Goal: Communication & Community: Answer question/provide support

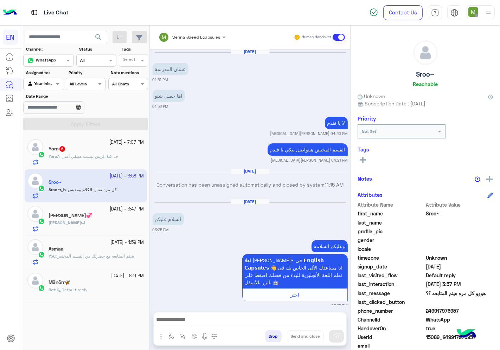
scroll to position [485, 0]
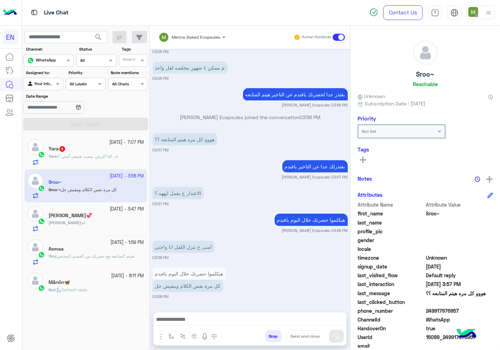
drag, startPoint x: 50, startPoint y: 85, endPoint x: 50, endPoint y: 90, distance: 4.9
click at [50, 84] on div at bounding box center [43, 83] width 39 height 7
click at [47, 111] on b "Unassigned" at bounding box center [47, 111] width 27 height 6
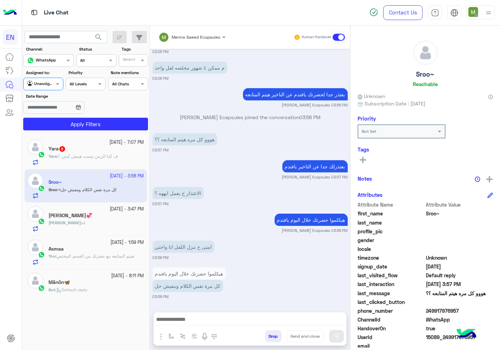
click at [70, 136] on div "[DATE] - 7:07 PM Yara 5 Yara : ف كدا الريتن تيست هيبقي أمتي ؟ [DATE] - 3:58 PM …" at bounding box center [86, 243] width 128 height 220
click at [68, 127] on button "Apply Filters" at bounding box center [85, 124] width 125 height 13
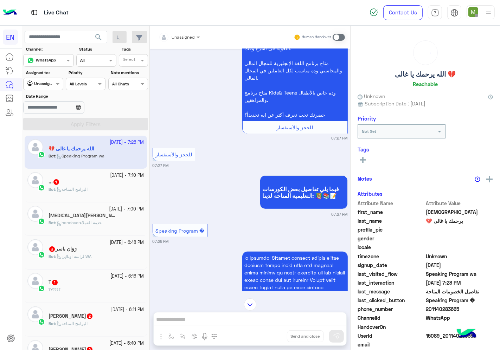
scroll to position [116, 0]
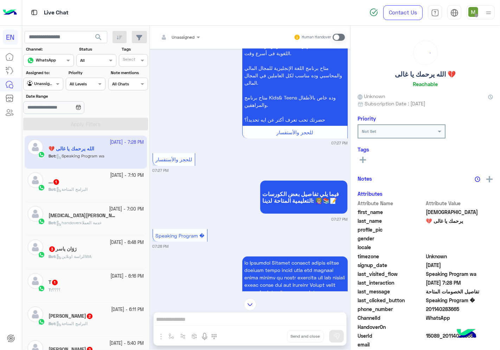
click at [186, 36] on div at bounding box center [179, 36] width 48 height 7
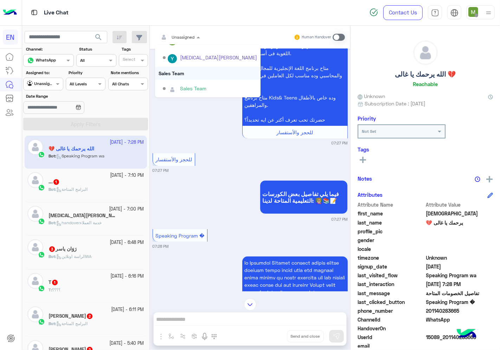
click at [177, 72] on div "Sales Team" at bounding box center [207, 73] width 105 height 13
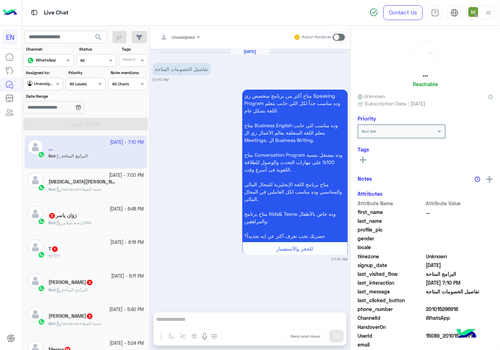
click at [183, 36] on input "text" at bounding box center [171, 36] width 25 height 6
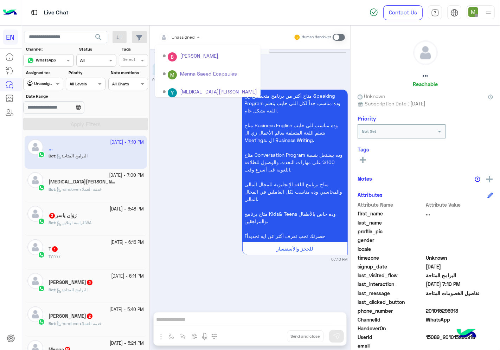
scroll to position [116, 0]
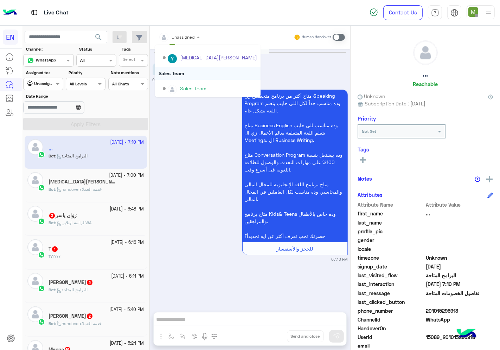
click at [180, 72] on div "Sales Team" at bounding box center [207, 73] width 105 height 13
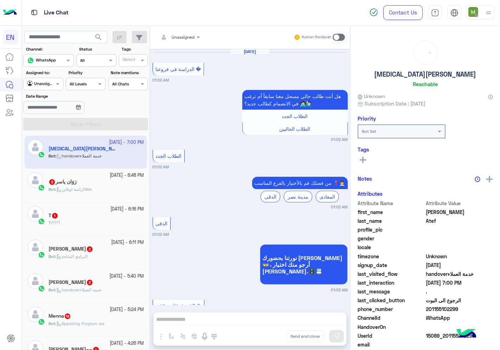
scroll to position [1007, 0]
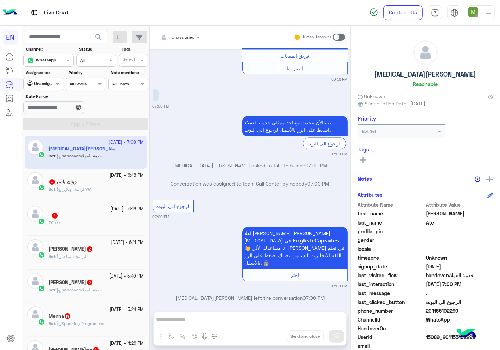
click at [178, 40] on div "Unassigned" at bounding box center [183, 37] width 23 height 6
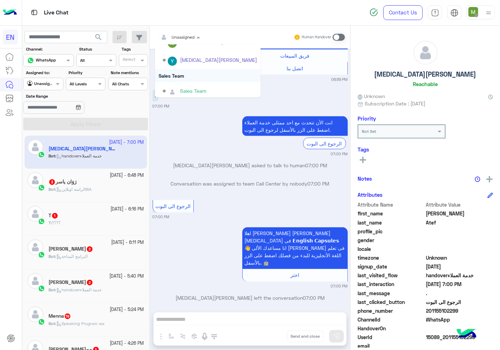
scroll to position [116, 0]
click at [175, 71] on div "Sales Team" at bounding box center [207, 73] width 105 height 13
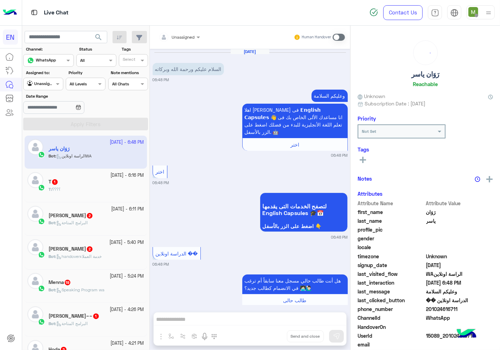
scroll to position [27, 0]
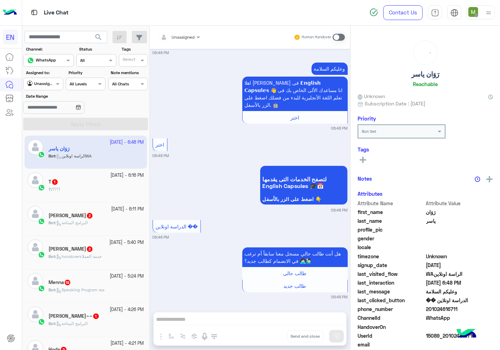
click at [194, 33] on div at bounding box center [179, 36] width 48 height 7
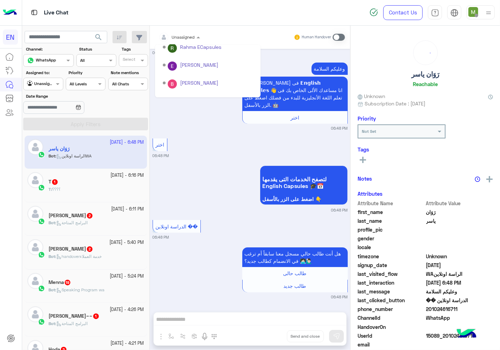
scroll to position [116, 0]
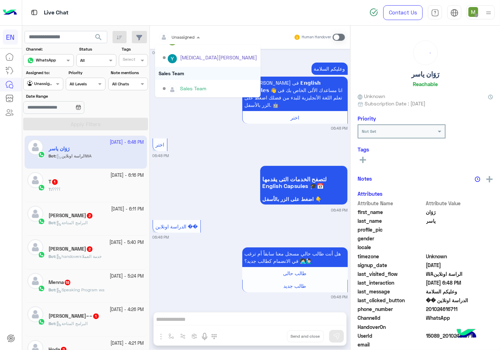
click at [181, 72] on div "Sales Team" at bounding box center [207, 73] width 105 height 13
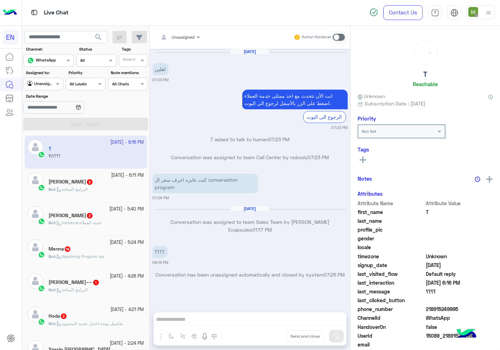
click at [188, 35] on div at bounding box center [179, 36] width 48 height 7
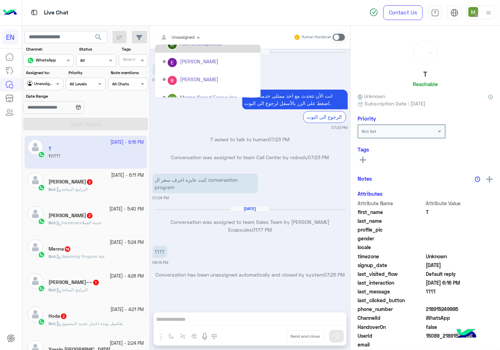
scroll to position [116, 0]
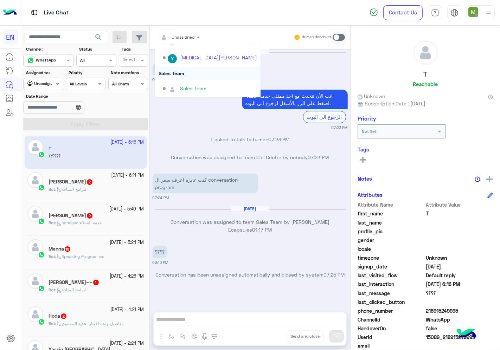
click at [175, 71] on div "Sales Team" at bounding box center [207, 73] width 105 height 13
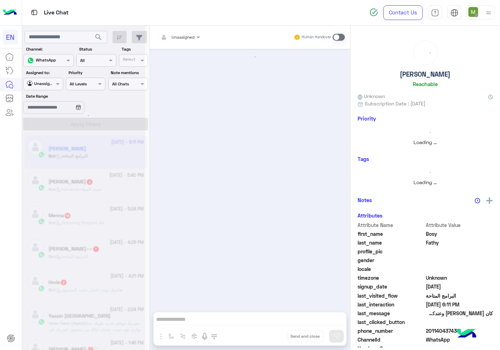
scroll to position [72, 0]
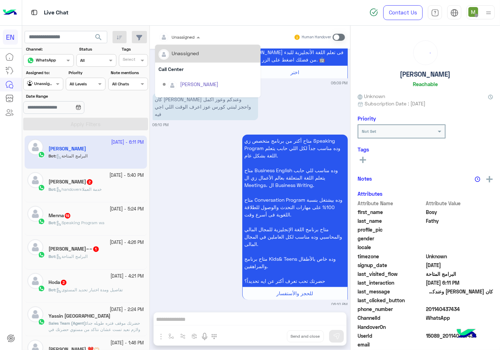
click at [182, 37] on input "text" at bounding box center [171, 36] width 25 height 6
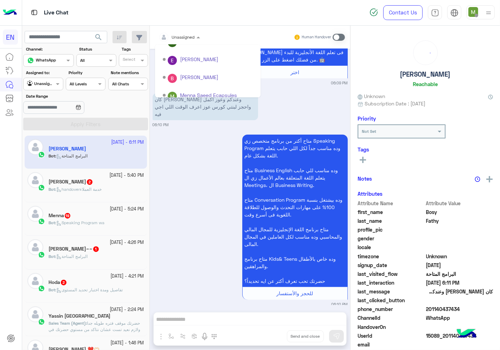
scroll to position [116, 0]
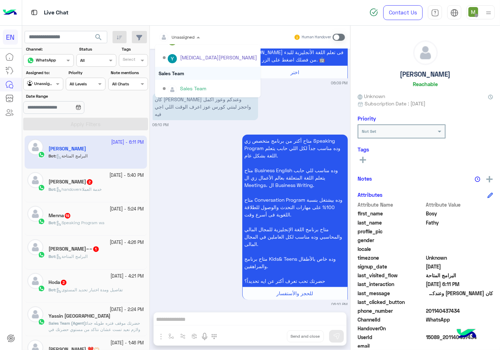
click at [174, 74] on div "Sales Team" at bounding box center [207, 73] width 105 height 13
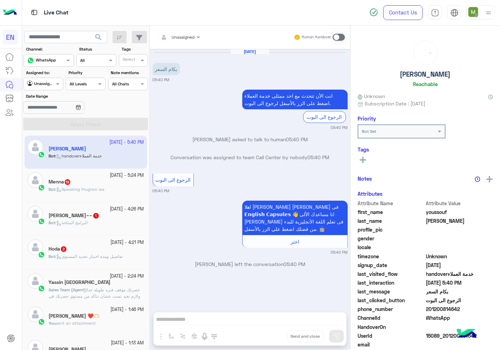
click at [183, 37] on div at bounding box center [179, 36] width 48 height 7
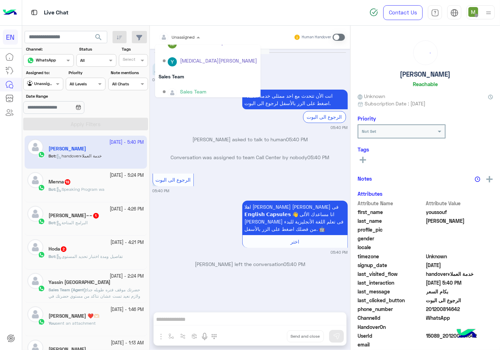
scroll to position [116, 0]
click at [173, 69] on div "Sales Team" at bounding box center [207, 73] width 105 height 13
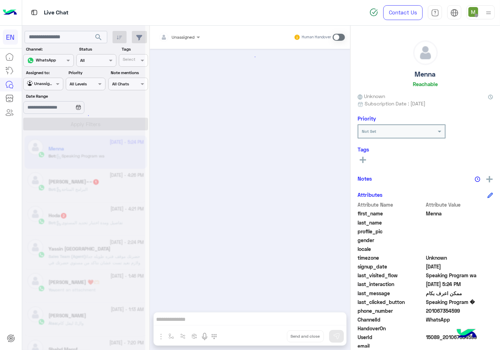
scroll to position [1167, 0]
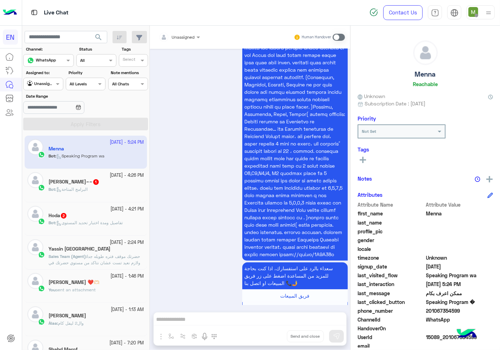
click at [184, 38] on div at bounding box center [179, 36] width 48 height 7
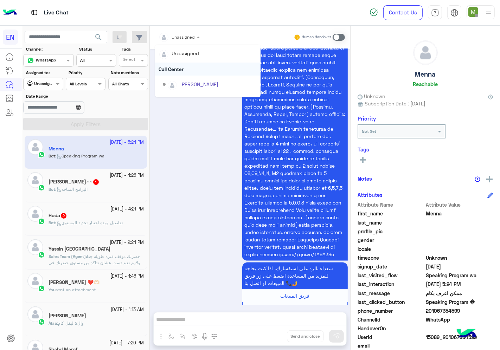
scroll to position [116, 0]
click at [173, 71] on div "Sales Team" at bounding box center [207, 73] width 105 height 13
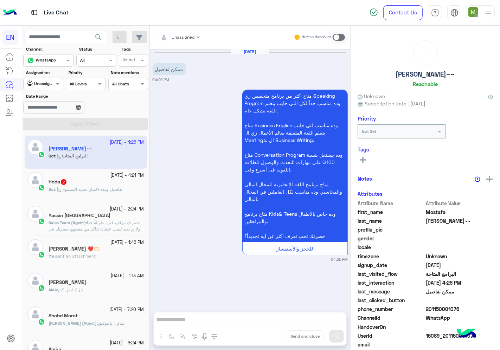
click at [179, 34] on input "text" at bounding box center [171, 36] width 25 height 6
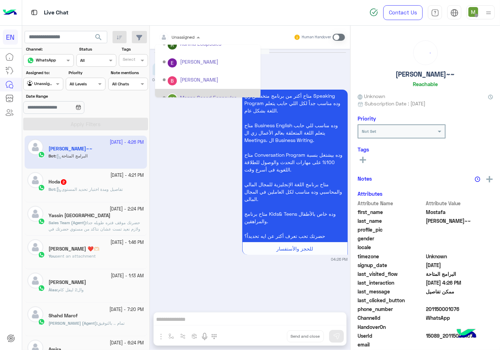
scroll to position [116, 0]
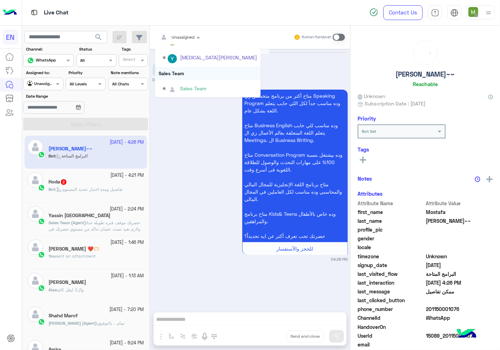
click at [177, 72] on div "Sales Team" at bounding box center [207, 73] width 105 height 13
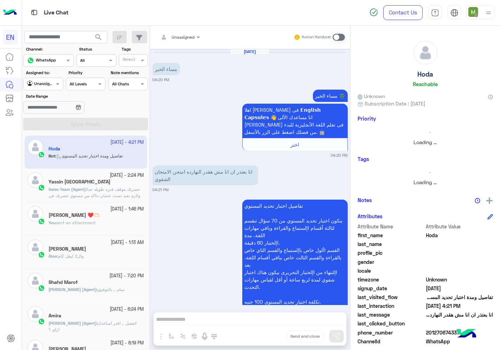
scroll to position [70, 0]
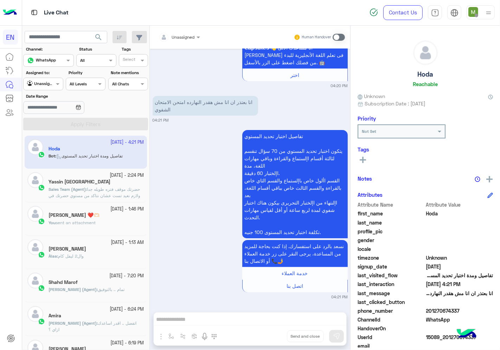
click at [184, 37] on div at bounding box center [179, 36] width 48 height 7
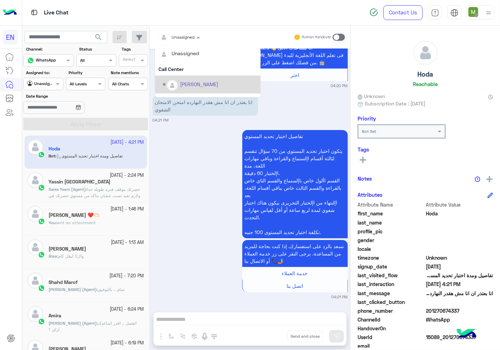
scroll to position [116, 0]
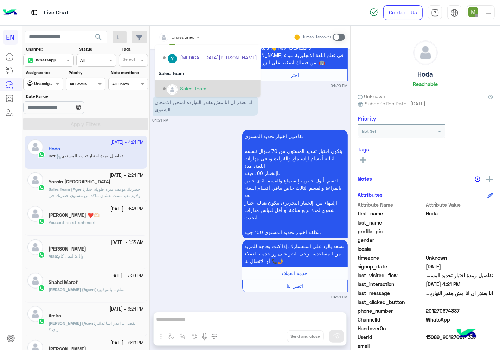
click at [209, 183] on div "تفاصيل اختبار تحديد المستوي يتكون اختبار تحديد المستوي من 70 سؤال تنقسم لثالثة …" at bounding box center [250, 214] width 195 height 172
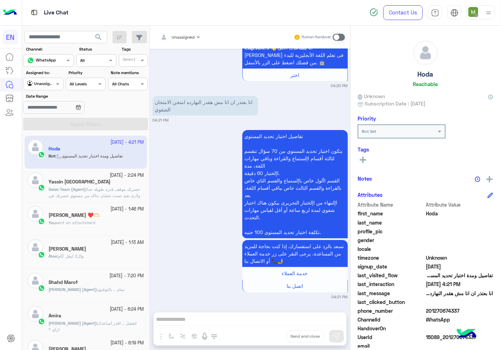
drag, startPoint x: 462, startPoint y: 311, endPoint x: 427, endPoint y: 311, distance: 34.8
click at [427, 311] on span "201270674337" at bounding box center [459, 310] width 67 height 7
copy span "01270674337"
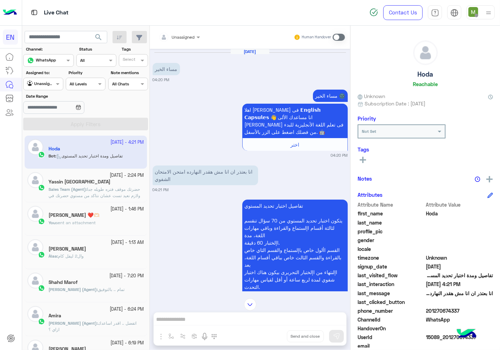
scroll to position [70, 0]
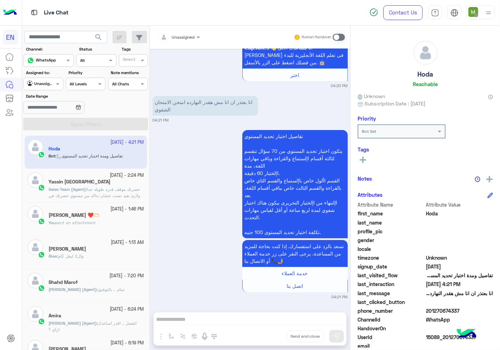
click at [338, 37] on span at bounding box center [338, 37] width 12 height 7
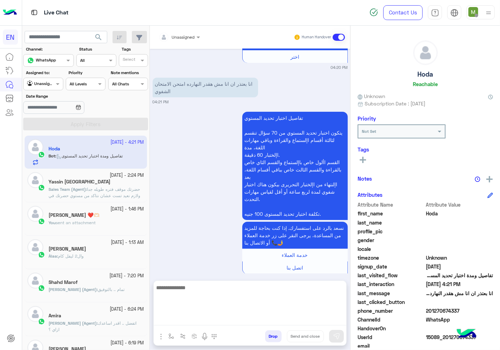
click at [263, 321] on textarea at bounding box center [250, 304] width 193 height 42
type textarea "**********"
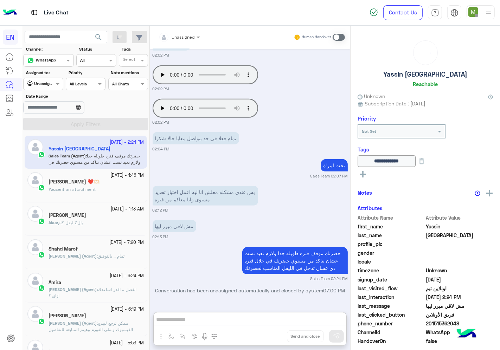
click at [46, 84] on div at bounding box center [43, 83] width 39 height 7
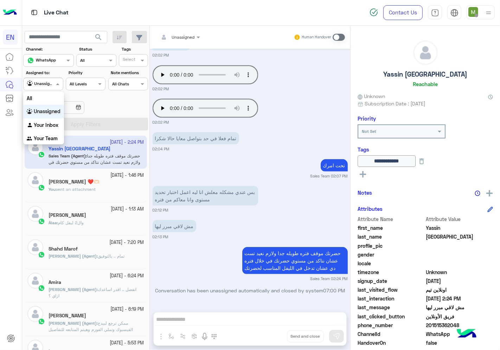
click at [47, 109] on b "Unassigned" at bounding box center [47, 111] width 27 height 6
click at [45, 78] on div "Agent Filter Unassigned" at bounding box center [43, 84] width 40 height 13
click at [51, 83] on div at bounding box center [43, 83] width 39 height 7
drag, startPoint x: 9, startPoint y: 122, endPoint x: 451, endPoint y: 339, distance: 492.4
click at [451, 339] on div "EN Live Chat Contact Us Help Center عربي English search Channel: Channel WhatsA…" at bounding box center [250, 175] width 500 height 350
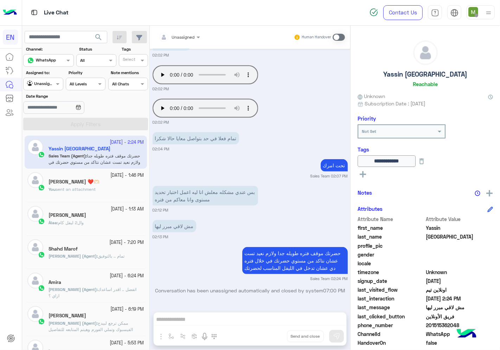
click at [278, 188] on div "بس عندي مشكله معلش انا ليه اعمل اختبار تحديد مستوى وانا معاكم من فتره 02:12 PM" at bounding box center [250, 198] width 195 height 29
drag, startPoint x: 76, startPoint y: 11, endPoint x: 416, endPoint y: 343, distance: 476.2
click at [416, 343] on div "Live Chat Contact Us Help Center عربي English search Channel: Channel WhatsApp …" at bounding box center [261, 175] width 478 height 350
click at [265, 206] on div "[DATE] وعليكم السلام .. ممكن الرقم المسجل معانا ؟ Rahma ECapsules 07:09 PM [PER…" at bounding box center [250, 177] width 200 height 256
drag, startPoint x: 0, startPoint y: 19, endPoint x: 446, endPoint y: 343, distance: 551.6
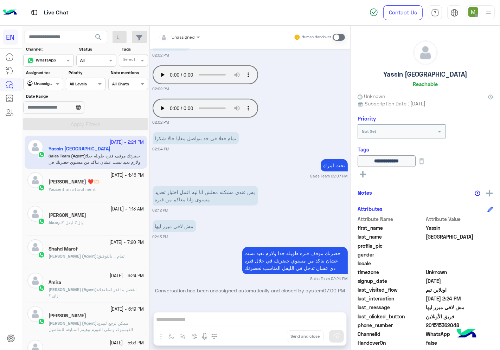
click at [446, 343] on div "EN Live Chat Contact Us Help Center عربي English search Channel: Channel WhatsA…" at bounding box center [250, 175] width 500 height 350
click at [291, 312] on div "Unassigned Human Handover [DATE] وعليكم السلام .. ممكن الرقم المسجل معانا ؟ Rah…" at bounding box center [250, 189] width 200 height 327
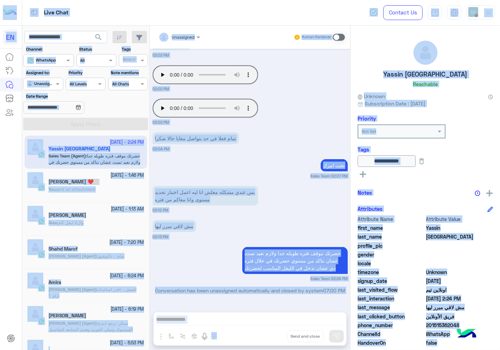
drag, startPoint x: 0, startPoint y: 15, endPoint x: 432, endPoint y: 338, distance: 539.3
click at [445, 347] on div "EN Live Chat Contact Us Help Center عربي English search Channel: Channel WhatsA…" at bounding box center [250, 175] width 500 height 350
click at [276, 208] on div "[DATE] وعليكم السلام .. ممكن الرقم المسجل معانا ؟ Rahma ECapsules 07:09 PM [PER…" at bounding box center [250, 177] width 200 height 256
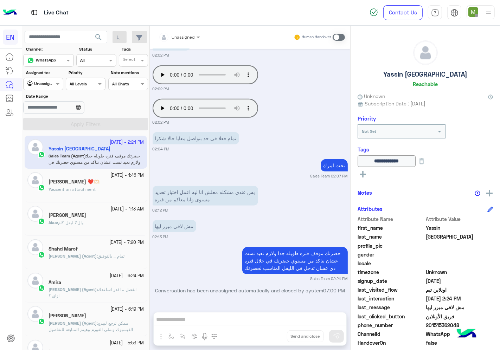
click at [38, 80] on input "text" at bounding box center [35, 83] width 16 height 6
click at [96, 220] on div "Àlaa : وال2 ليفل كام" at bounding box center [96, 226] width 96 height 12
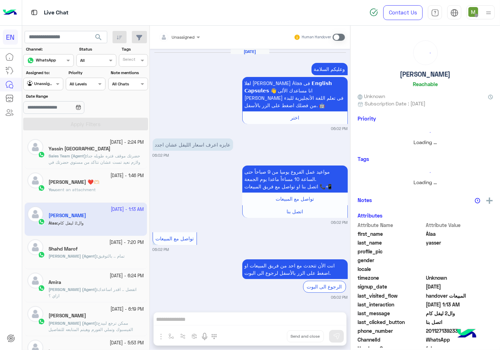
scroll to position [403, 0]
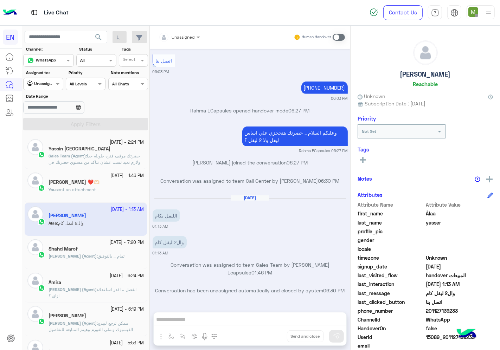
click at [189, 37] on div at bounding box center [179, 36] width 48 height 7
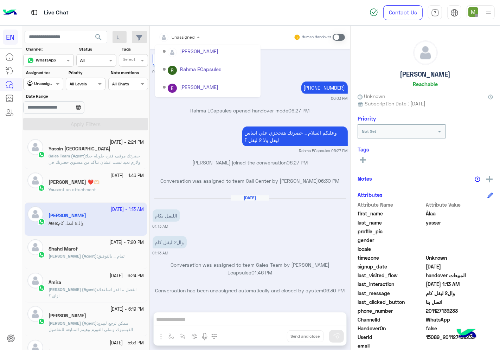
scroll to position [116, 0]
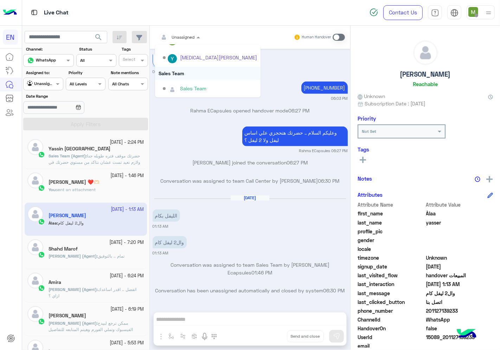
click at [180, 71] on div "Sales Team" at bounding box center [207, 73] width 105 height 13
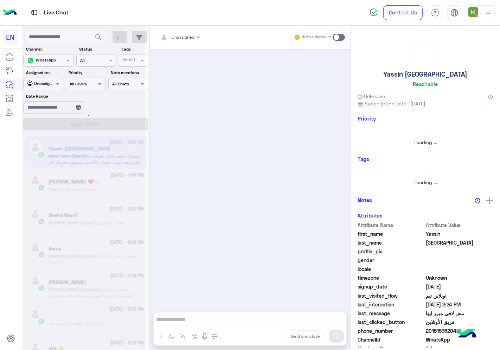
scroll to position [321, 0]
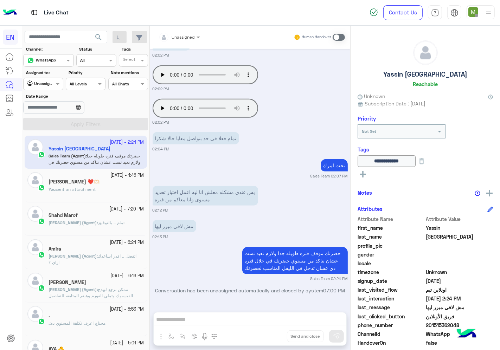
click at [47, 86] on div "Unassigned" at bounding box center [40, 83] width 27 height 7
click at [48, 122] on b "Your Inbox" at bounding box center [46, 125] width 25 height 6
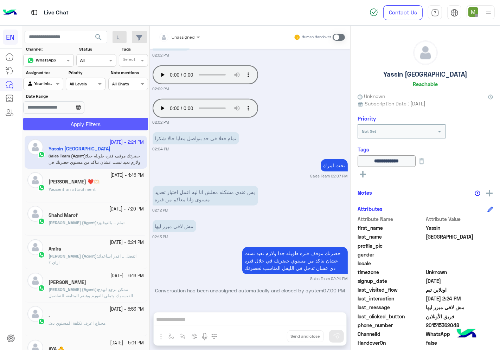
click at [60, 124] on button "Apply Filters" at bounding box center [85, 124] width 125 height 13
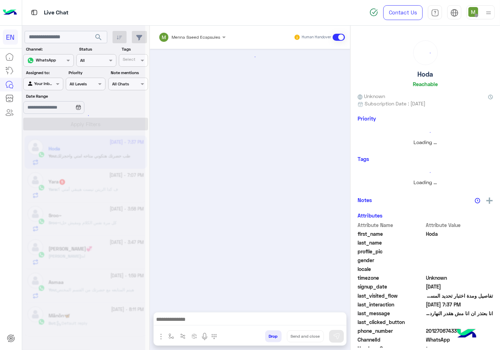
scroll to position [132, 0]
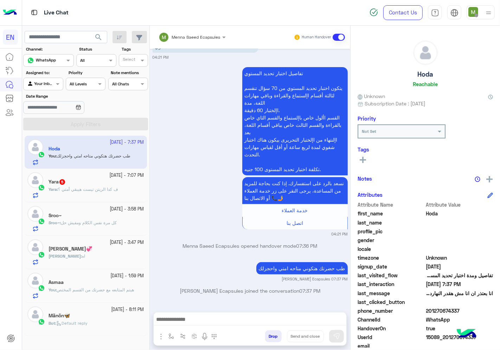
click at [93, 225] on span "كل مرة نفس الكلام ومفيش حل" at bounding box center [89, 222] width 56 height 5
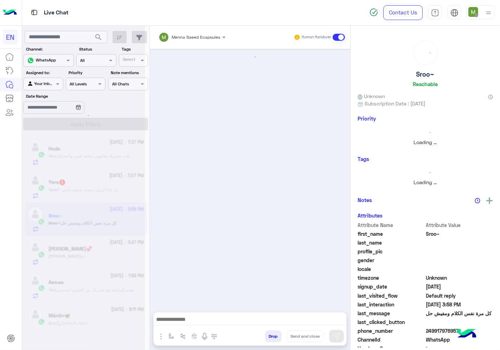
scroll to position [405, 0]
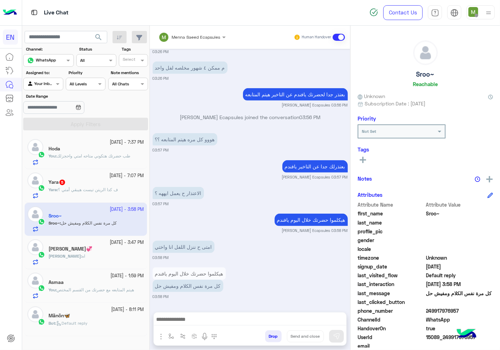
drag, startPoint x: 475, startPoint y: 309, endPoint x: 416, endPoint y: 311, distance: 59.4
click at [416, 311] on div "phone_number [PHONE_NUMBER]" at bounding box center [424, 311] width 135 height 9
copy div "249917976957"
click at [364, 157] on icon at bounding box center [363, 160] width 6 height 6
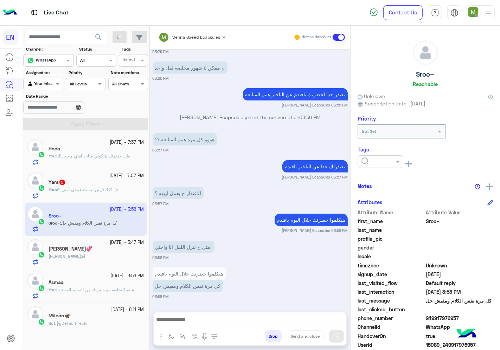
click at [371, 165] on div at bounding box center [380, 161] width 46 height 13
click at [369, 173] on div "Solved" at bounding box center [380, 178] width 46 height 13
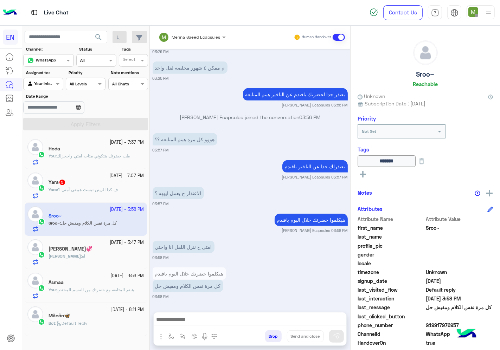
click at [79, 193] on p "Yara : ف كدا الريتن تيست هيبقي أمتي ؟" at bounding box center [82, 190] width 69 height 6
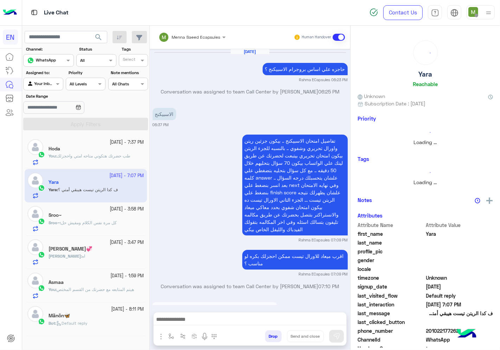
scroll to position [405, 0]
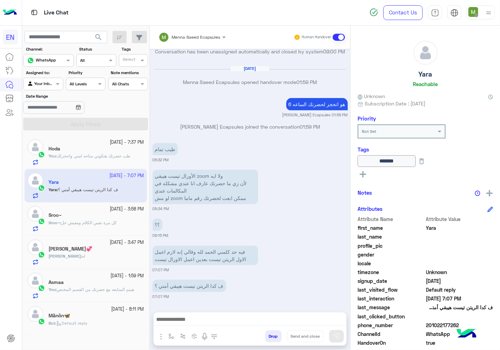
click at [439, 324] on span "201022177262" at bounding box center [459, 325] width 67 height 7
copy span "201022177262"
click at [46, 85] on div at bounding box center [43, 83] width 39 height 7
click at [52, 138] on b "Your Team" at bounding box center [46, 138] width 24 height 6
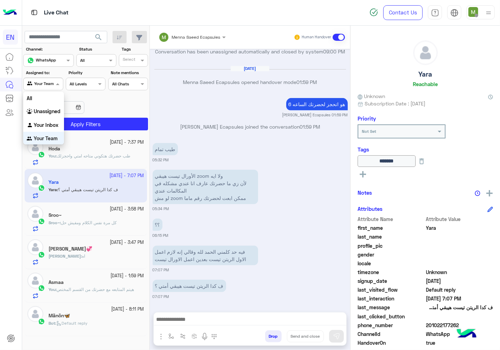
click at [44, 83] on div at bounding box center [43, 83] width 39 height 7
click at [47, 122] on b "Your Inbox" at bounding box center [46, 125] width 25 height 6
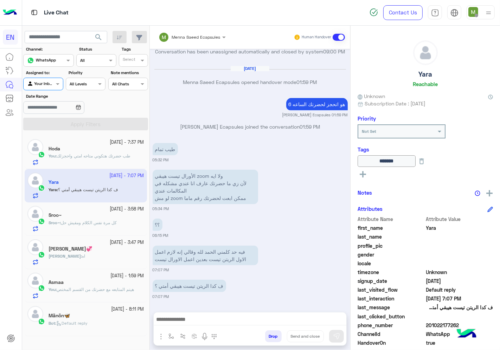
click at [55, 89] on div "Agent Filter Your Inbox" at bounding box center [43, 84] width 40 height 13
click at [47, 113] on b "Unassigned" at bounding box center [47, 111] width 27 height 6
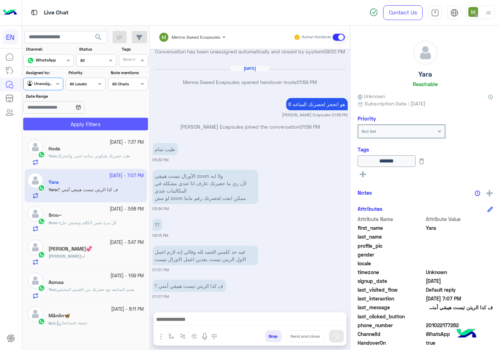
click at [72, 124] on button "Apply Filters" at bounding box center [85, 124] width 125 height 13
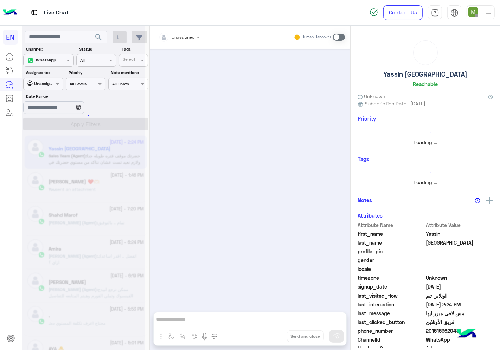
scroll to position [321, 0]
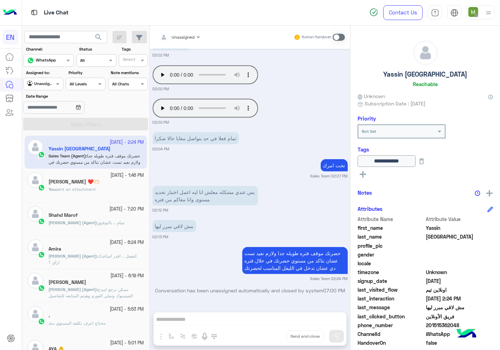
click at [86, 185] on h5 "[PERSON_NAME] ❤️🫶🏻" at bounding box center [73, 182] width 51 height 6
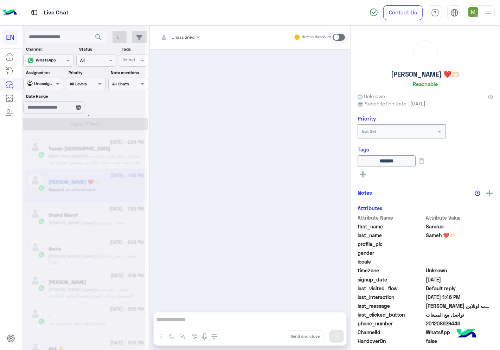
scroll to position [361, 0]
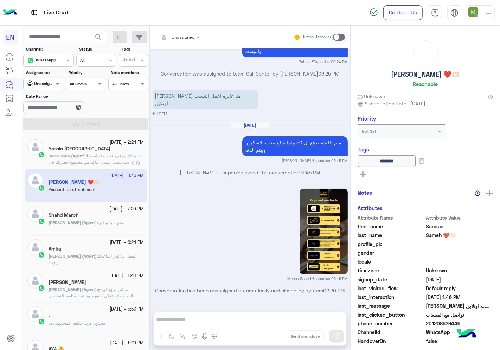
click at [51, 87] on div "Unassigned" at bounding box center [40, 83] width 27 height 7
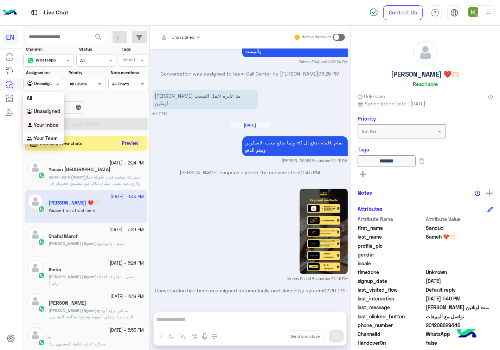
click at [50, 125] on b "Your Inbox" at bounding box center [46, 125] width 25 height 6
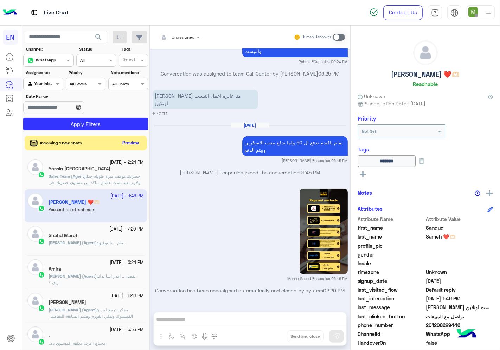
click at [129, 145] on button "Preview" at bounding box center [131, 142] width 22 height 9
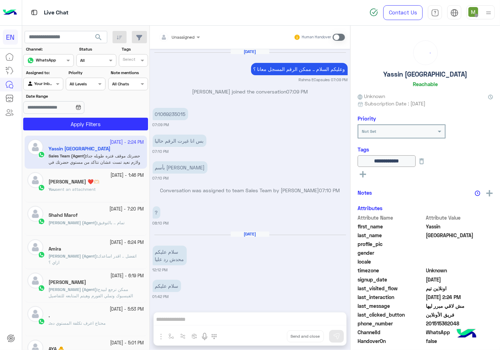
scroll to position [321, 0]
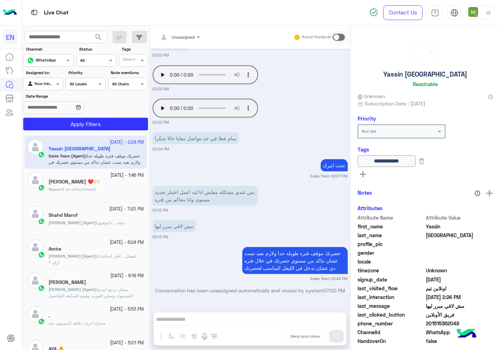
click at [53, 81] on div at bounding box center [43, 83] width 39 height 7
click at [55, 107] on div "Unassigned" at bounding box center [43, 112] width 41 height 14
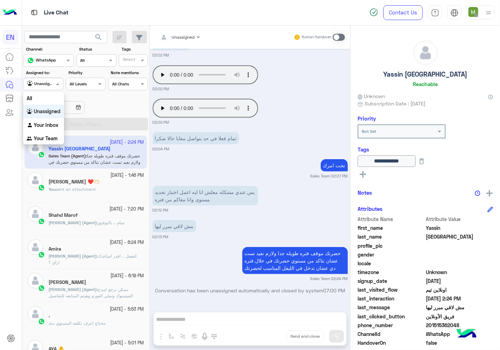
click at [56, 86] on span at bounding box center [58, 83] width 9 height 7
click at [54, 128] on div "Your Inbox" at bounding box center [43, 125] width 41 height 14
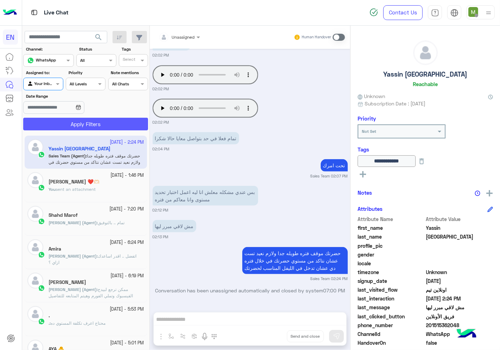
click at [64, 122] on button "Apply Filters" at bounding box center [85, 124] width 125 height 13
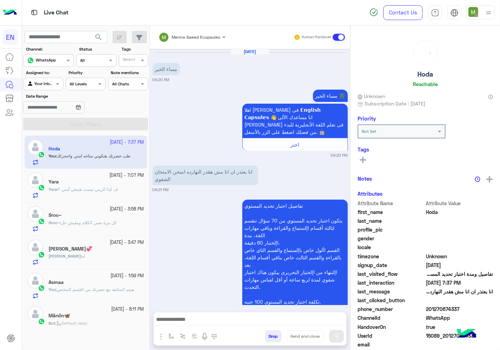
scroll to position [132, 0]
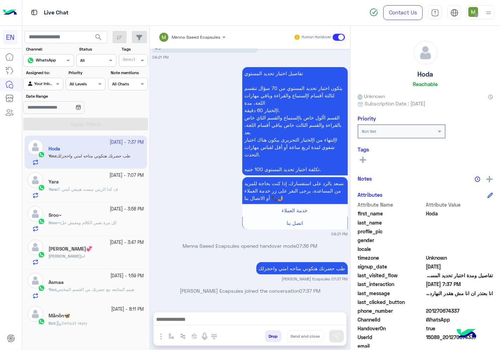
click at [40, 85] on input "text" at bounding box center [35, 83] width 16 height 6
click at [100, 187] on span "ف كدا الريتن تيست هيبقي أمتي ؟" at bounding box center [88, 189] width 60 height 5
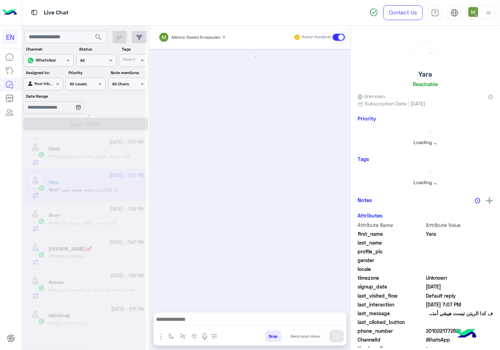
scroll to position [405, 0]
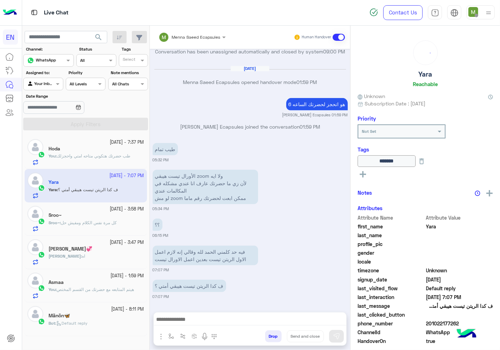
click at [452, 329] on span "WhatsApp" at bounding box center [459, 332] width 67 height 7
click at [448, 321] on span "201022177262" at bounding box center [459, 323] width 67 height 7
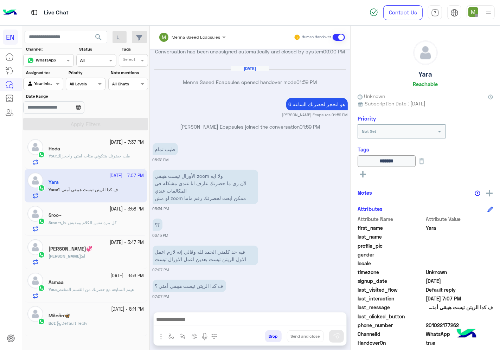
click at [448, 322] on span "201022177262" at bounding box center [459, 325] width 67 height 7
copy span "201022177262"
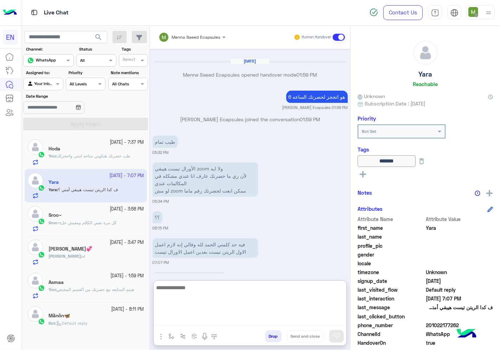
click at [281, 324] on textarea at bounding box center [250, 304] width 193 height 42
type textarea "*"
type textarea "**********"
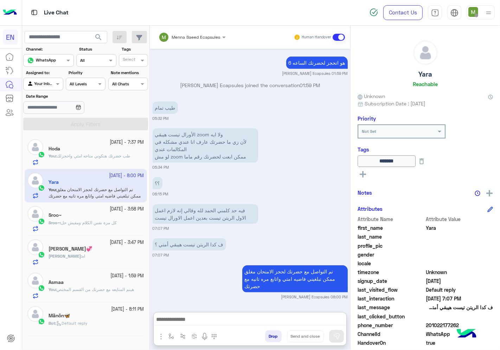
click at [46, 85] on div at bounding box center [43, 83] width 39 height 7
click at [51, 137] on b "Your Team" at bounding box center [46, 138] width 24 height 6
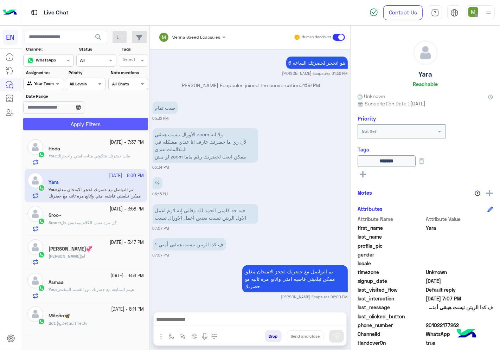
click at [67, 121] on button "Apply Filters" at bounding box center [85, 124] width 125 height 13
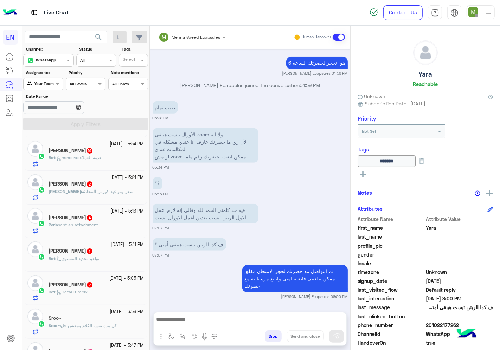
scroll to position [195, 0]
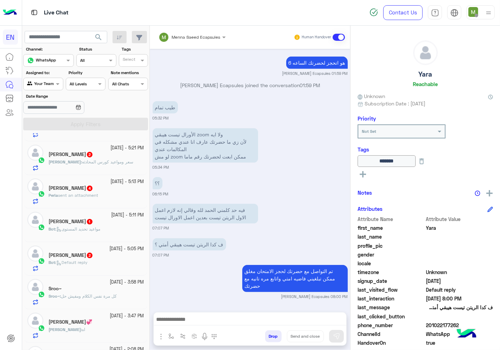
click at [89, 259] on div "Sara 2" at bounding box center [96, 255] width 96 height 7
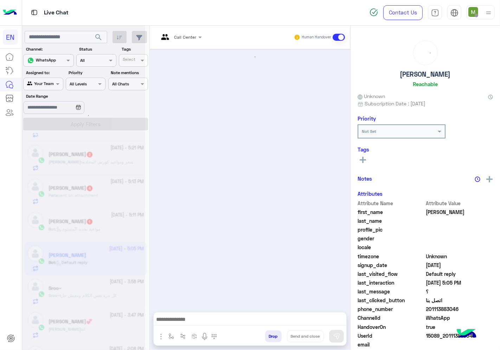
scroll to position [923, 0]
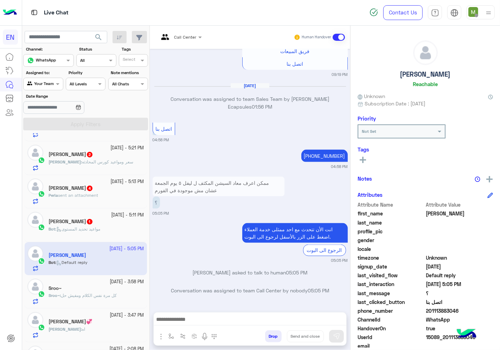
click at [445, 311] on span "201113883046" at bounding box center [459, 310] width 67 height 7
copy span "201113883046"
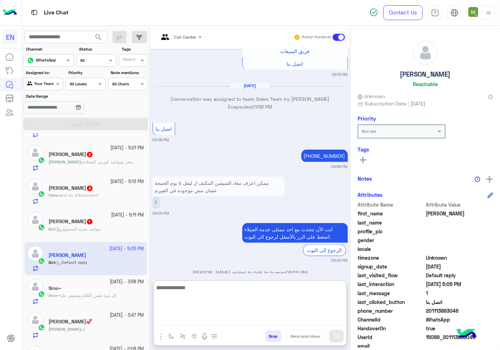
paste textarea "**********"
type textarea "**********"
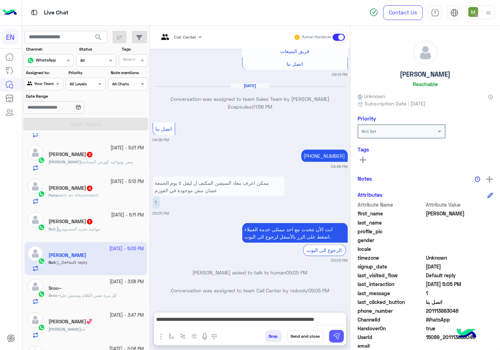
click at [338, 339] on img at bounding box center [336, 336] width 7 height 7
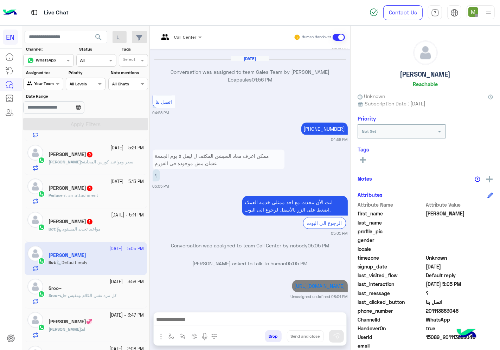
scroll to position [958, 0]
click at [50, 87] on mat-tooltip-component "Marketplace" at bounding box center [39, 97] width 37 height 21
click at [52, 85] on div at bounding box center [43, 83] width 39 height 7
click at [51, 122] on b "Your Inbox" at bounding box center [46, 125] width 25 height 6
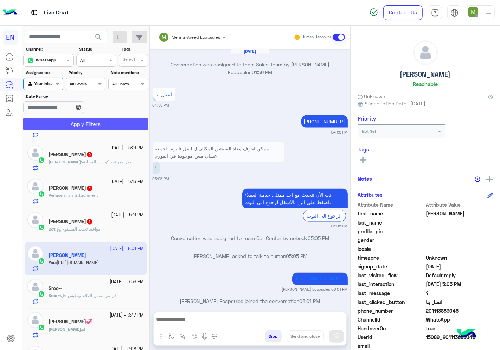
scroll to position [976, 0]
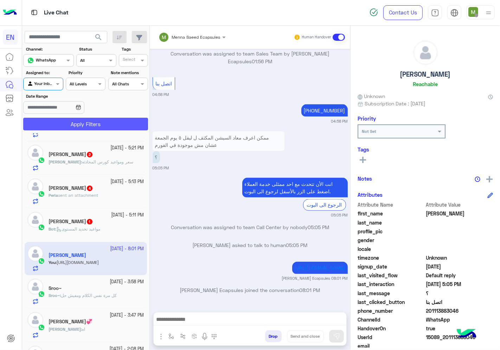
click at [66, 127] on button "Apply Filters" at bounding box center [85, 124] width 125 height 13
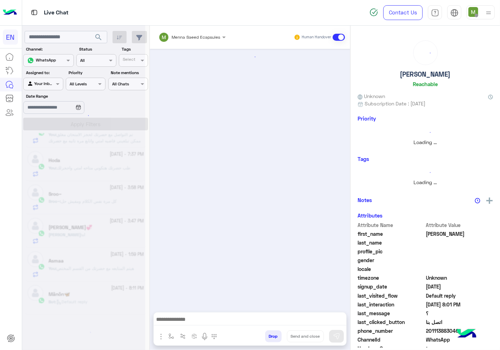
scroll to position [4, 0]
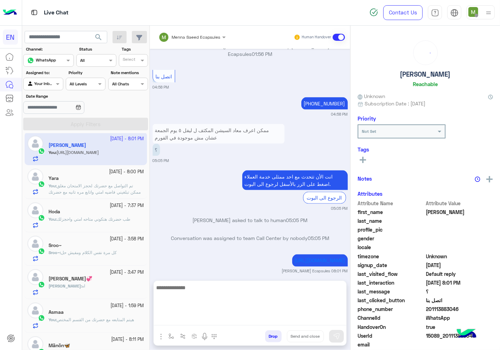
click at [260, 319] on textarea at bounding box center [250, 304] width 193 height 42
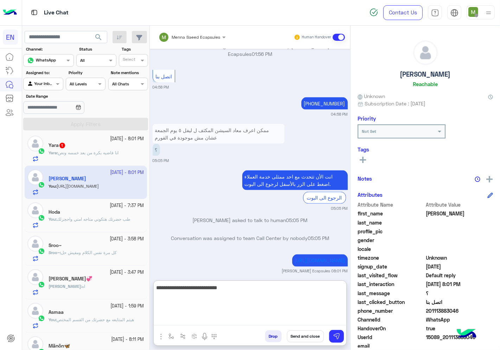
type textarea "**********"
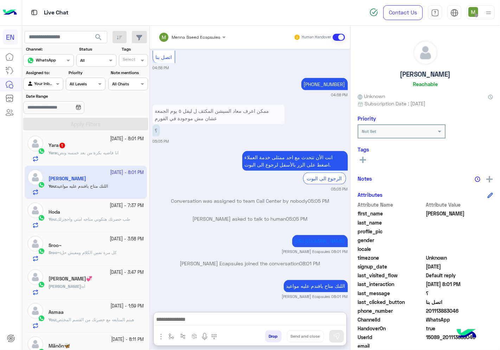
click at [47, 82] on div at bounding box center [43, 83] width 39 height 7
click at [93, 151] on span "انا فاضيه بكرة من بعد خمسه ونص" at bounding box center [88, 152] width 60 height 5
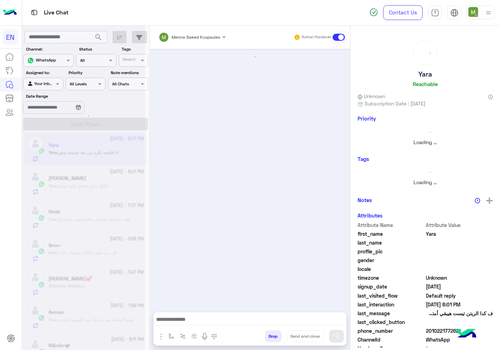
scroll to position [429, 0]
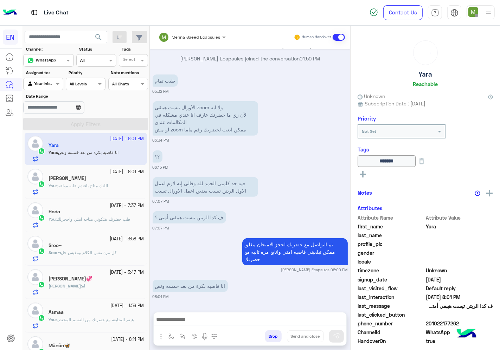
click at [435, 321] on span "201022177262" at bounding box center [459, 323] width 67 height 7
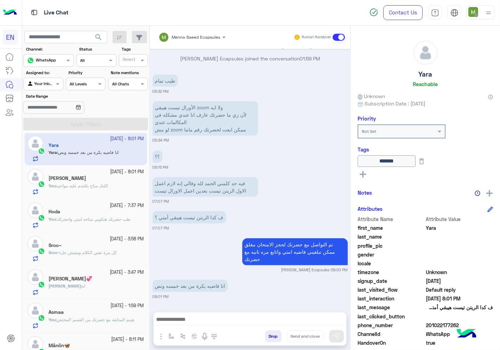
click at [435, 322] on span "201022177262" at bounding box center [459, 325] width 67 height 7
copy span "201022177262"
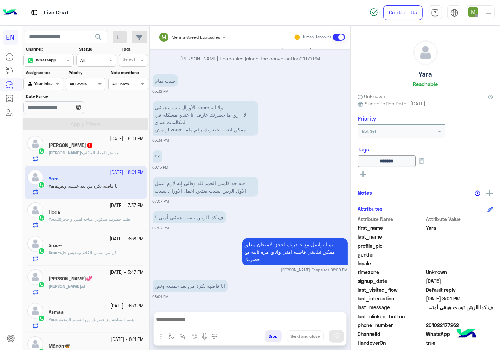
click at [82, 151] on span "مفيش المعاد المكثف" at bounding box center [100, 152] width 37 height 5
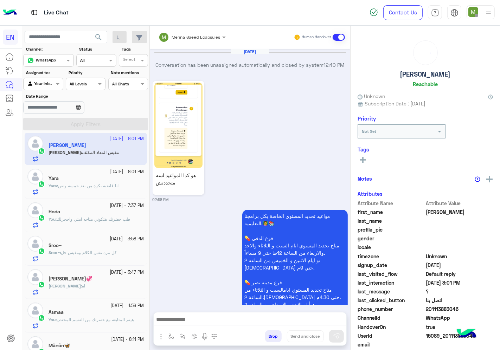
scroll to position [895, 0]
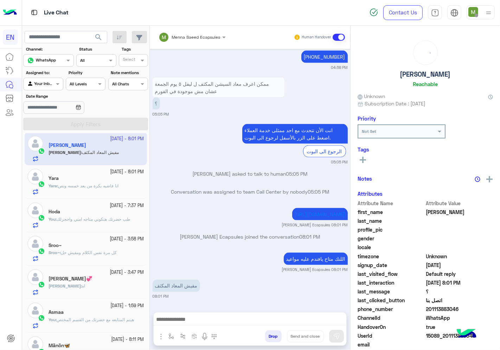
click at [448, 306] on span "201113883046" at bounding box center [459, 308] width 67 height 7
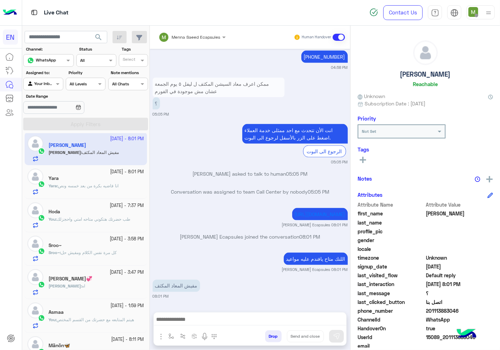
copy span "201113883046"
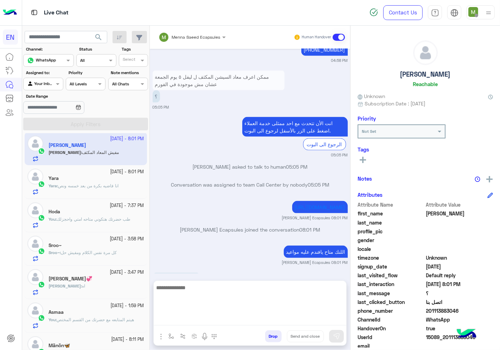
click at [300, 320] on textarea at bounding box center [250, 304] width 193 height 42
click at [257, 304] on textarea at bounding box center [250, 304] width 193 height 42
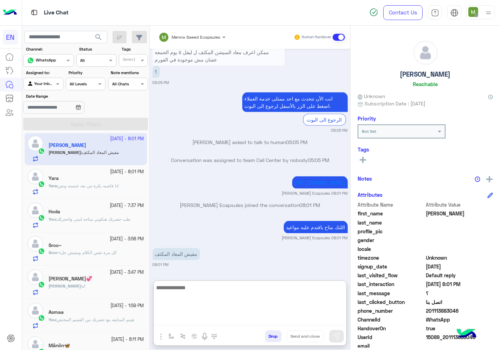
click at [270, 300] on textarea at bounding box center [250, 304] width 193 height 42
type textarea "**********"
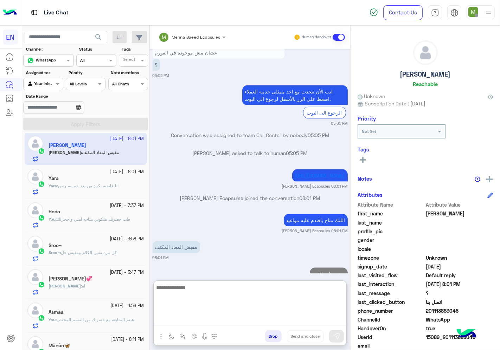
scroll to position [953, 0]
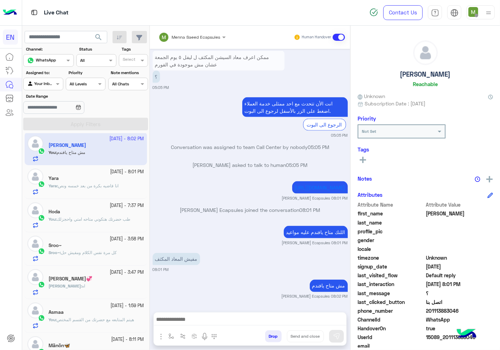
click at [82, 185] on span "انا فاضيه بكرة من بعد خمسه ونص" at bounding box center [88, 185] width 60 height 5
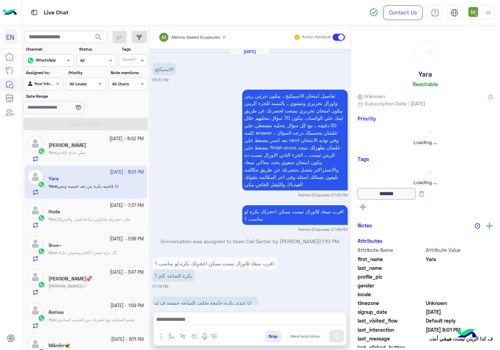
scroll to position [429, 0]
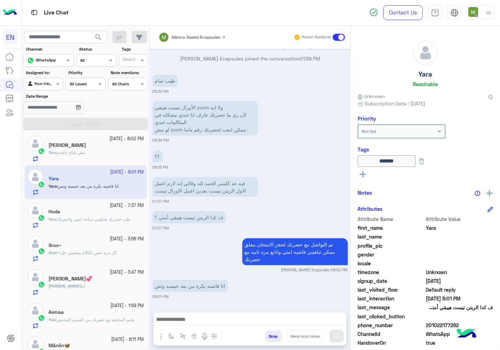
click at [446, 323] on span "201022177262" at bounding box center [459, 325] width 67 height 7
copy span "201022177262"
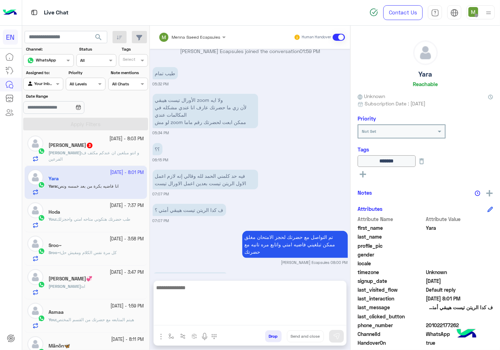
click at [290, 325] on textarea at bounding box center [250, 304] width 193 height 42
type textarea "**********"
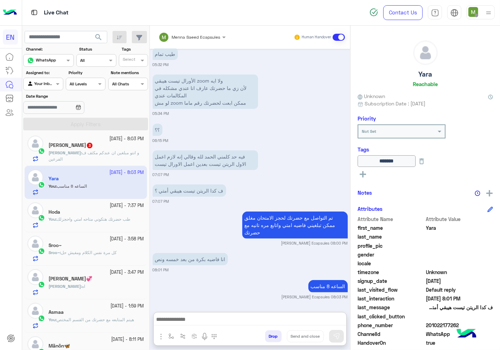
click at [121, 153] on span "و انتو مبلغين ان عندكم مكثف ف الفرعين" at bounding box center [93, 156] width 91 height 12
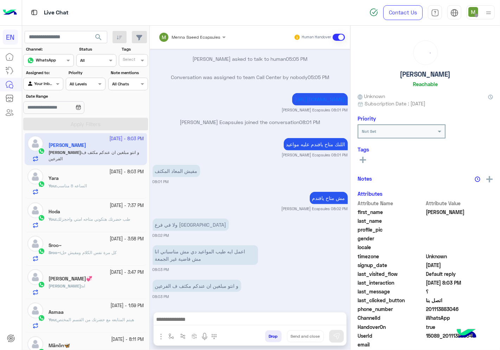
scroll to position [621, 0]
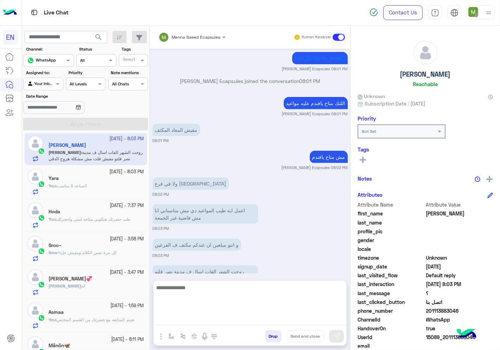
click at [222, 320] on textarea at bounding box center [250, 304] width 193 height 42
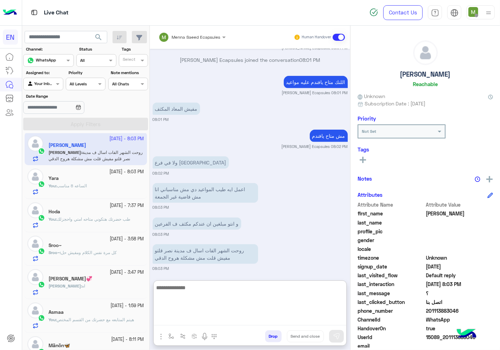
scroll to position [652, 0]
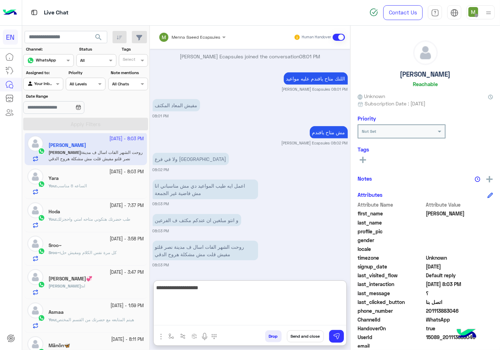
type textarea "**********"
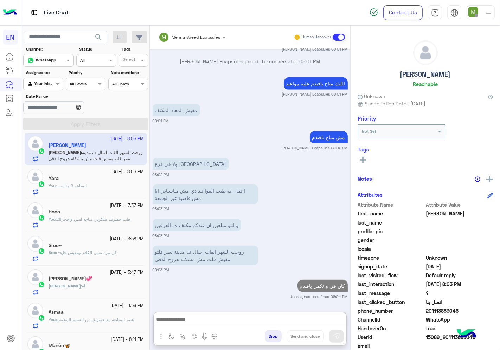
click at [83, 190] on div "You : الساعه 8 مناسب" at bounding box center [96, 189] width 96 height 12
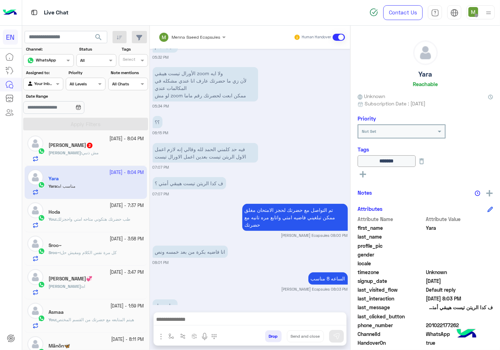
scroll to position [455, 0]
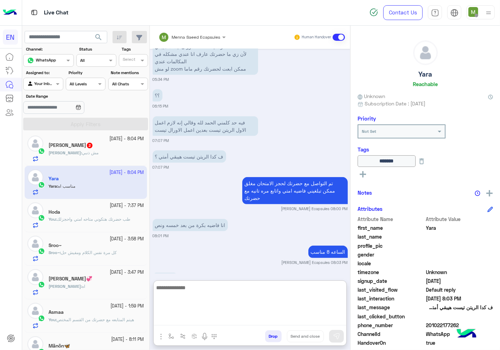
drag, startPoint x: 256, startPoint y: 322, endPoint x: 342, endPoint y: 299, distance: 89.0
click at [256, 322] on textarea at bounding box center [250, 304] width 193 height 42
type textarea "**********"
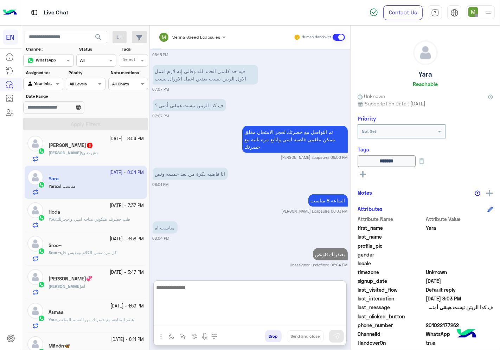
paste textarea "**********"
type textarea "**********"
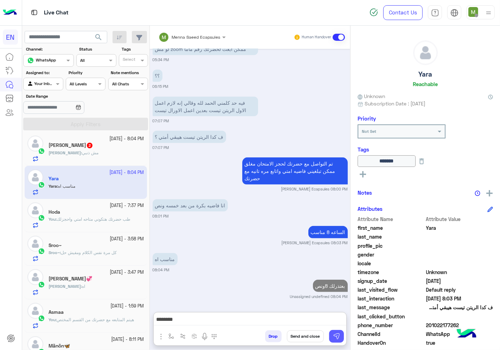
click at [335, 336] on img at bounding box center [336, 336] width 7 height 7
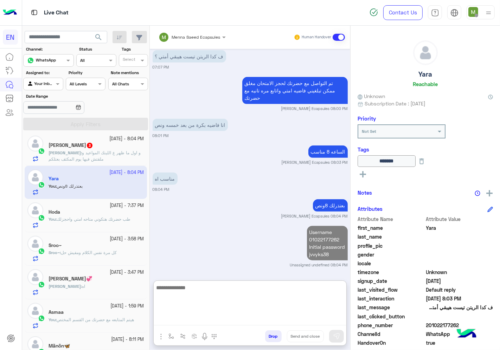
scroll to position [563, 0]
paste textarea "**********"
type textarea "**********"
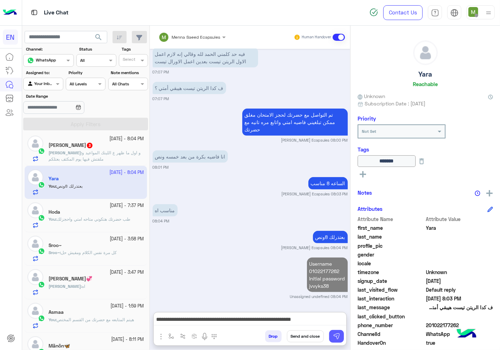
drag, startPoint x: 335, startPoint y: 340, endPoint x: 320, endPoint y: 322, distance: 24.0
click at [335, 341] on button at bounding box center [336, 336] width 15 height 13
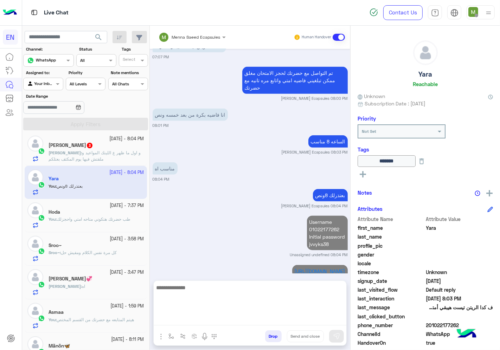
click at [320, 322] on textarea at bounding box center [250, 304] width 193 height 42
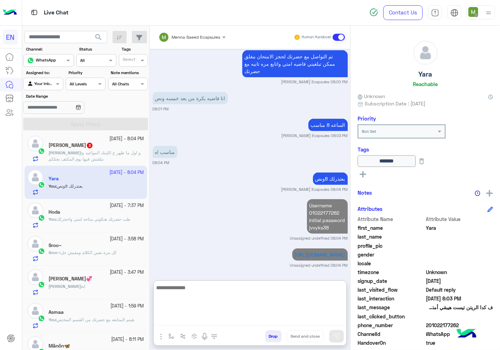
scroll to position [596, 0]
type textarea "**********"
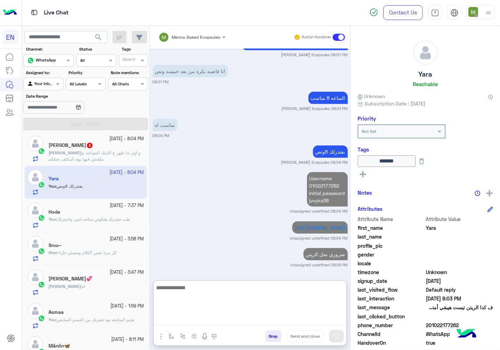
click at [250, 313] on textarea at bounding box center [250, 304] width 193 height 42
type textarea "*******"
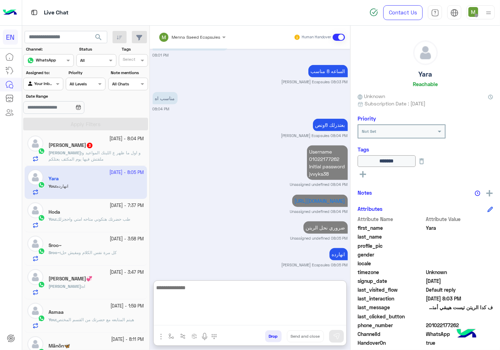
scroll to position [678, 0]
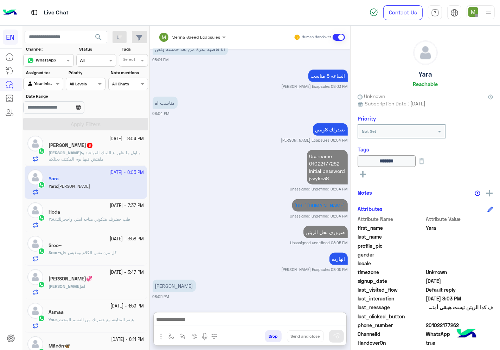
click at [85, 221] on span "طب حضرتك هتكوني متاحه امتي واحجزلك" at bounding box center [94, 218] width 74 height 5
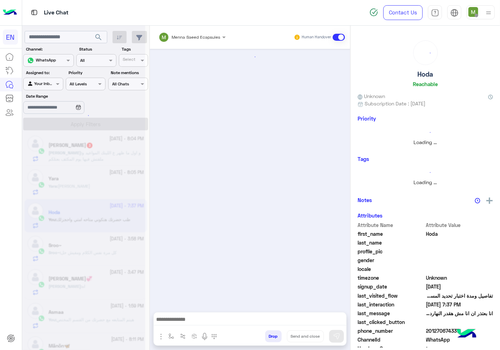
scroll to position [132, 0]
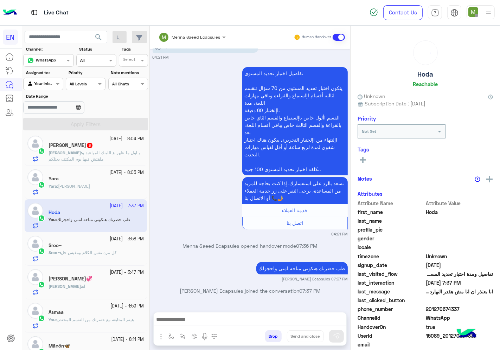
click at [98, 191] on div "Yara : [PERSON_NAME]" at bounding box center [96, 189] width 96 height 12
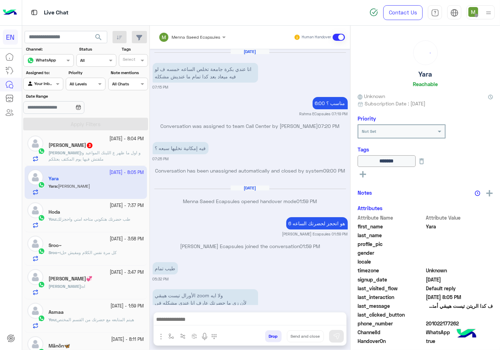
scroll to position [329, 0]
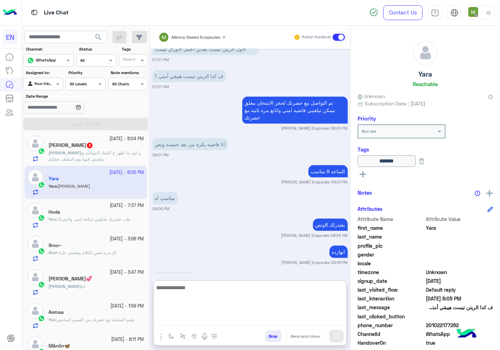
paste textarea "**********"
type textarea "**********"
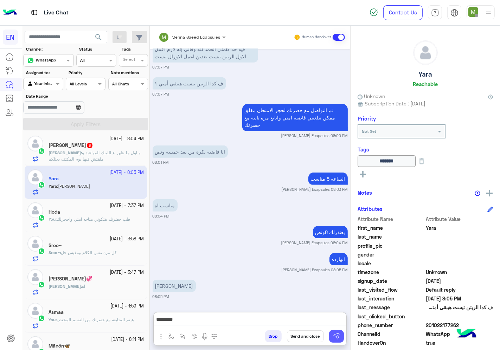
click at [337, 334] on img at bounding box center [336, 336] width 7 height 7
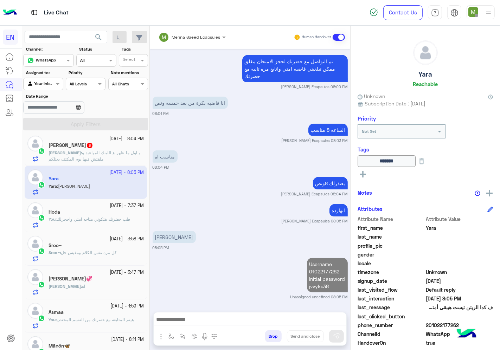
click at [309, 329] on div at bounding box center [250, 321] width 193 height 18
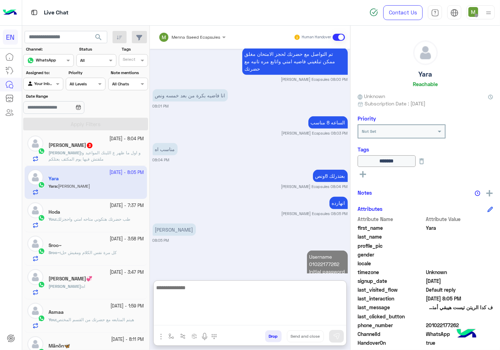
click at [299, 321] on textarea at bounding box center [250, 304] width 193 height 42
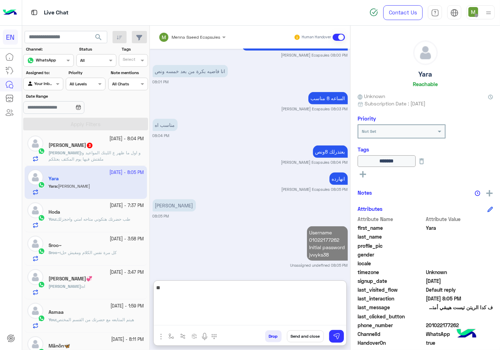
scroll to position [410, 0]
type textarea "*"
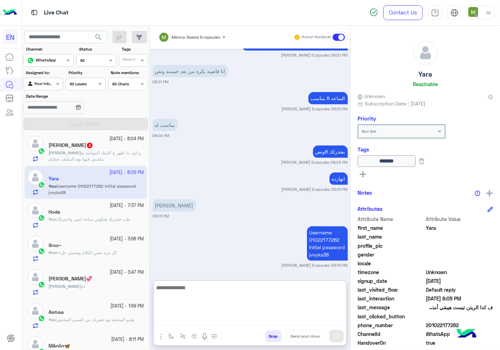
paste textarea "**********"
type textarea "**********"
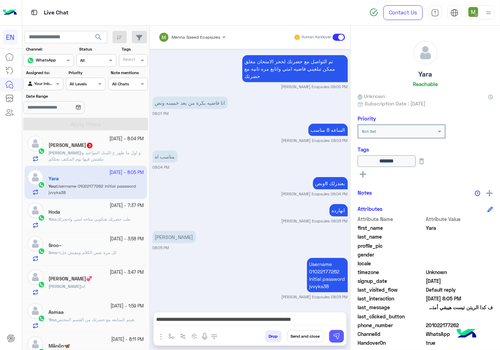
click at [335, 338] on img at bounding box center [336, 336] width 7 height 7
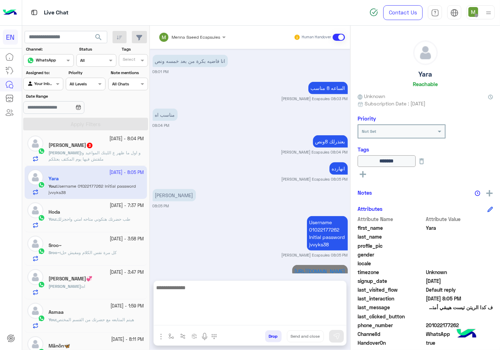
click at [317, 322] on textarea at bounding box center [250, 304] width 193 height 42
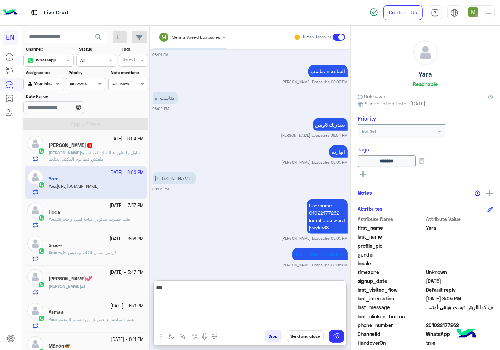
scroll to position [444, 0]
type textarea "**********"
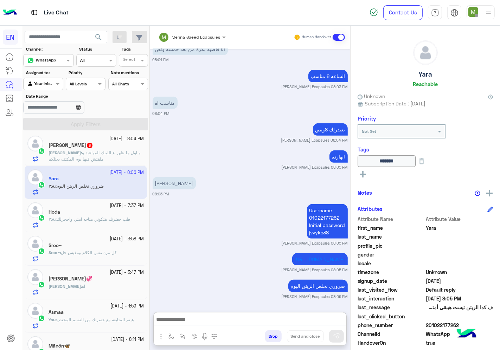
click at [44, 83] on div at bounding box center [43, 83] width 39 height 7
click at [47, 136] on b "Your Team" at bounding box center [46, 138] width 24 height 6
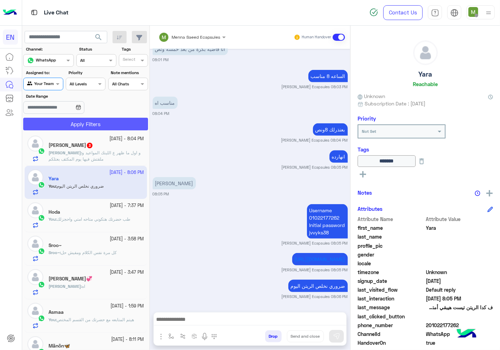
click at [65, 122] on button "Apply Filters" at bounding box center [85, 124] width 125 height 13
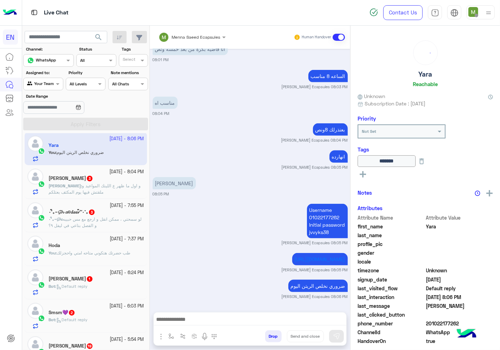
scroll to position [277, 0]
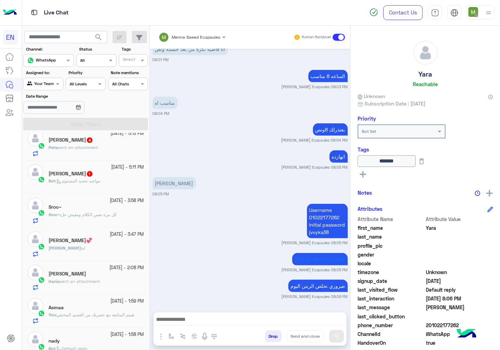
click at [93, 178] on div "[PERSON_NAME] 1" at bounding box center [96, 174] width 96 height 7
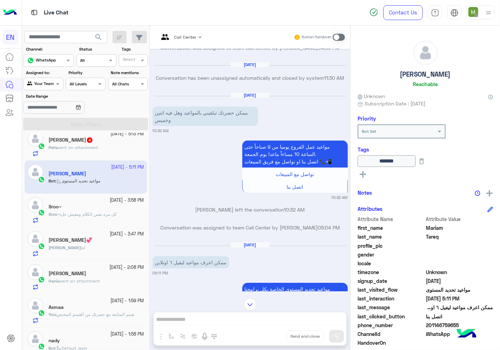
scroll to position [525, 0]
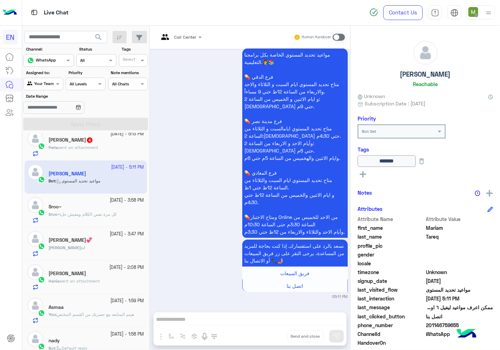
click at [439, 326] on span "201146759655" at bounding box center [459, 325] width 67 height 7
copy span "201146759655"
click at [334, 36] on span at bounding box center [338, 37] width 12 height 7
drag, startPoint x: 336, startPoint y: 34, endPoint x: 358, endPoint y: 34, distance: 22.1
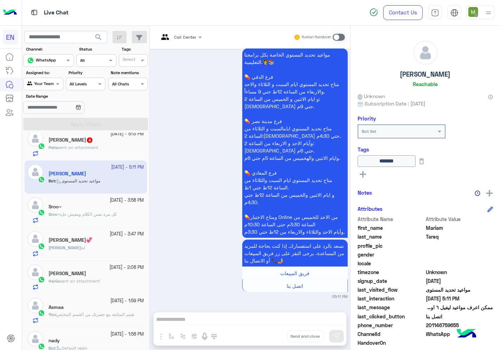
click at [358, 34] on mat-drawer-container "Call Center Human Handover [DATE] ايوا 01:10 PM امتي ؟ Rahma ECapsules 01:20 PM…" at bounding box center [325, 189] width 350 height 327
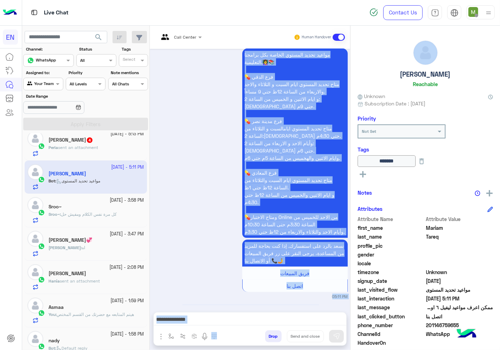
scroll to position [543, 0]
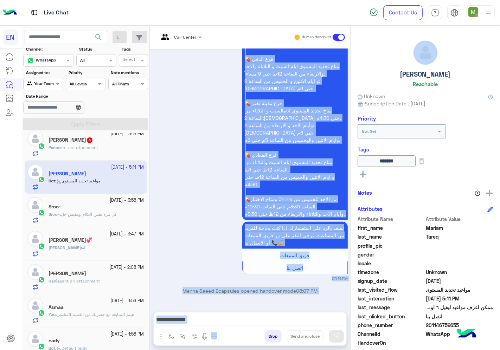
click at [234, 322] on textarea at bounding box center [250, 320] width 193 height 11
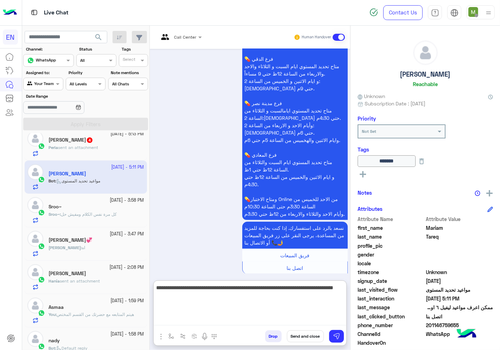
type textarea "**********"
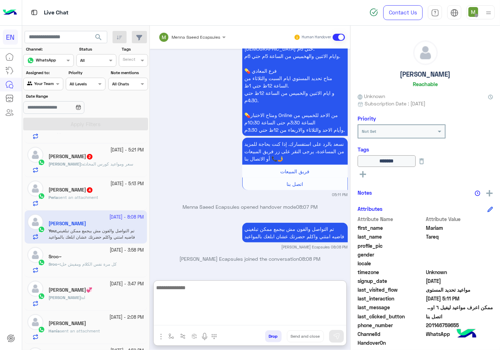
scroll to position [160, 0]
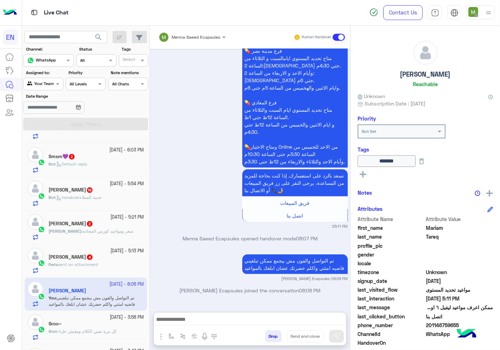
click at [104, 269] on div "Perla sent an attachment" at bounding box center [96, 267] width 96 height 12
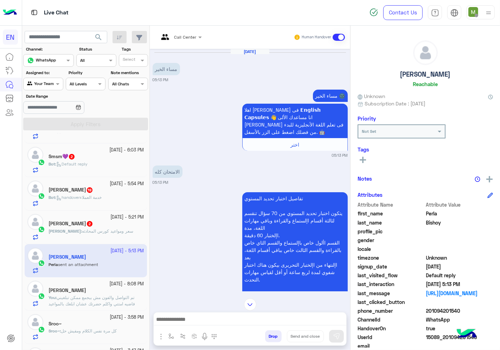
scroll to position [276, 0]
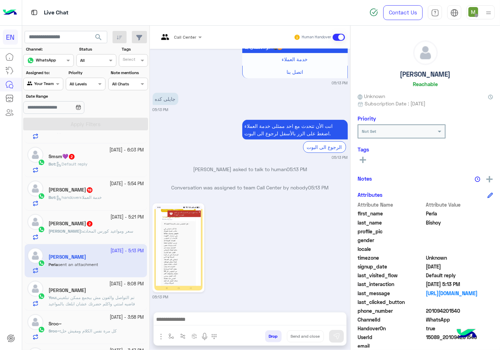
click at [445, 309] on span "201094201540" at bounding box center [459, 310] width 67 height 7
copy span "201094201540"
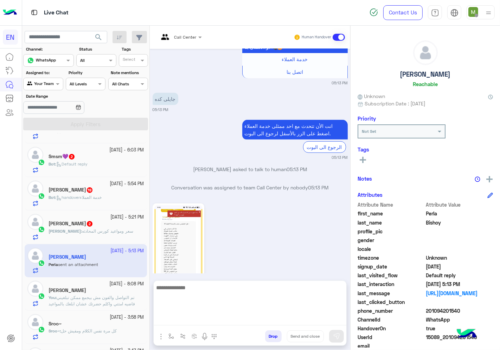
click at [235, 317] on textarea at bounding box center [250, 304] width 193 height 42
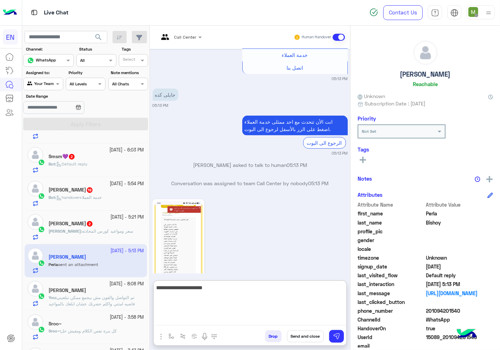
type textarea "**********"
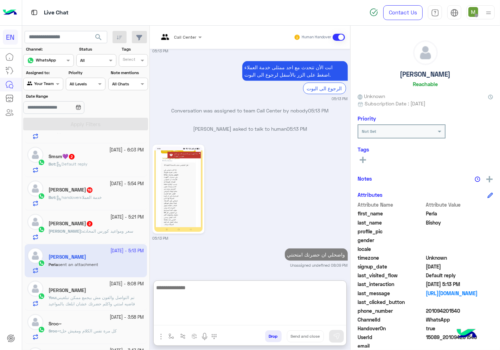
scroll to position [353, 0]
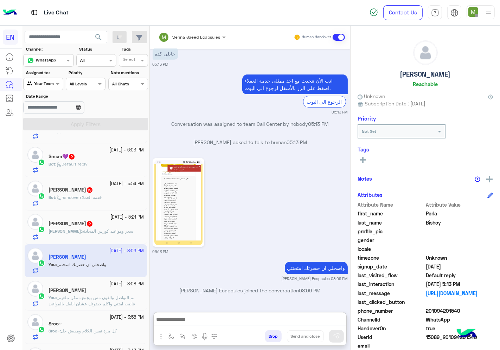
click at [99, 234] on p "[PERSON_NAME] : سعر ومواعيد كورس المحادثه" at bounding box center [90, 231] width 85 height 6
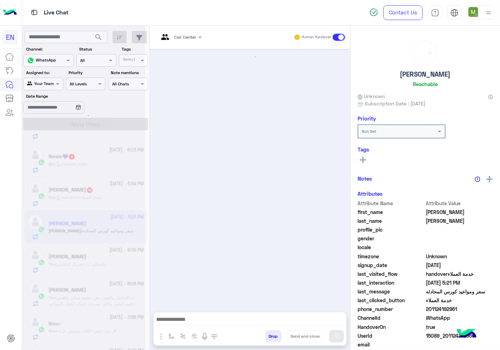
scroll to position [212, 0]
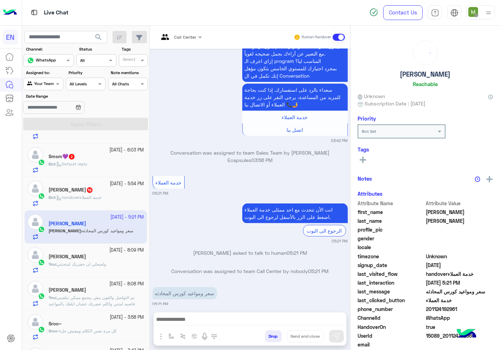
click at [187, 36] on div at bounding box center [180, 36] width 50 height 7
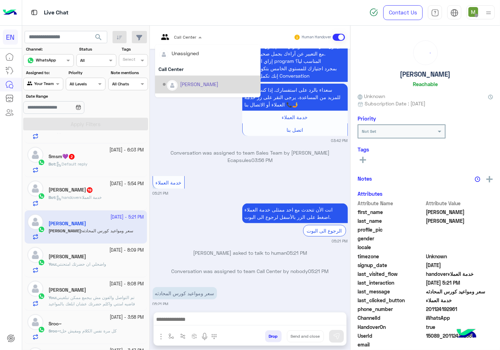
scroll to position [116, 0]
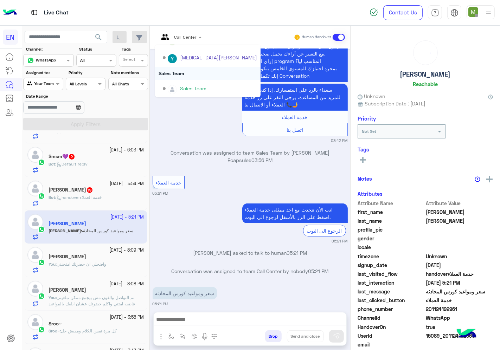
click at [180, 70] on div "Sales Team" at bounding box center [207, 73] width 105 height 13
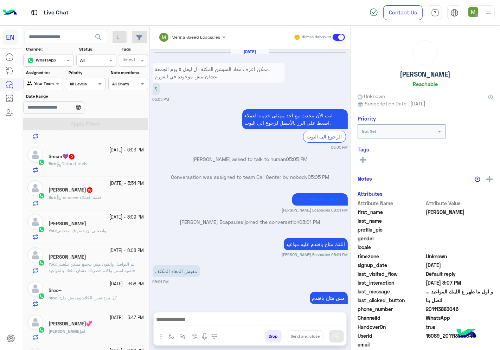
scroll to position [366, 0]
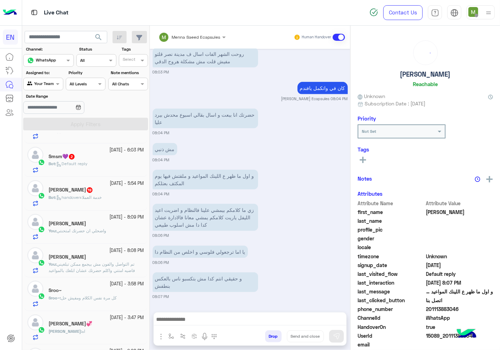
click at [102, 197] on span "handoverخدمة العملاء" at bounding box center [78, 197] width 45 height 5
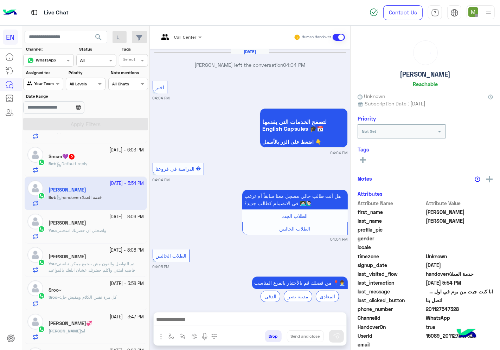
scroll to position [455, 0]
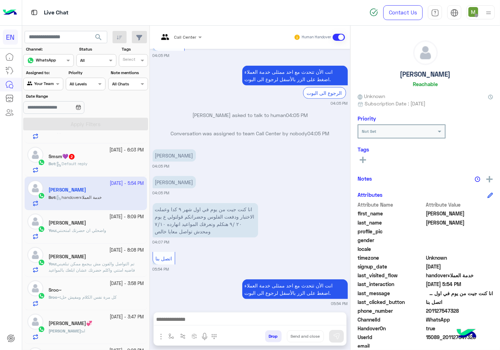
click at [442, 312] on span "201127547328" at bounding box center [459, 310] width 67 height 7
click at [277, 229] on img at bounding box center [278, 233] width 8 height 8
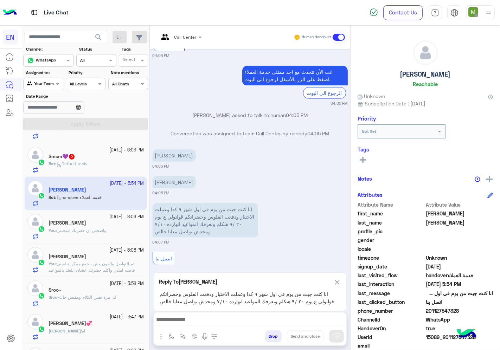
click at [365, 159] on rect at bounding box center [363, 159] width 6 height 1
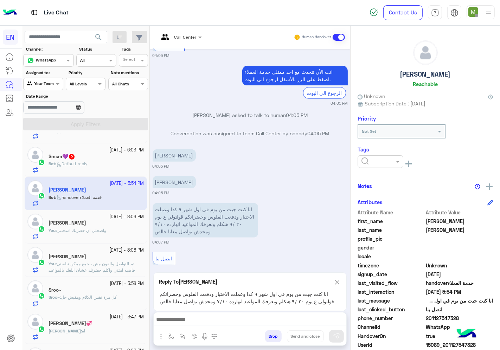
click at [366, 159] on input "text" at bounding box center [371, 161] width 21 height 6
click at [367, 176] on span "Solved" at bounding box center [369, 179] width 16 height 6
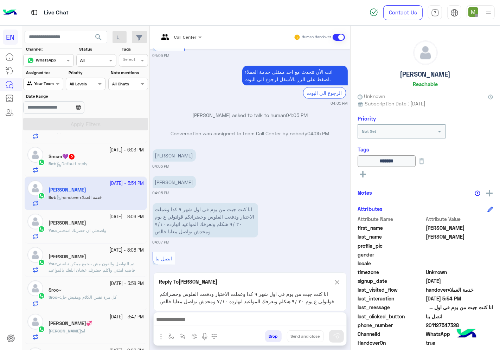
scroll to position [238, 0]
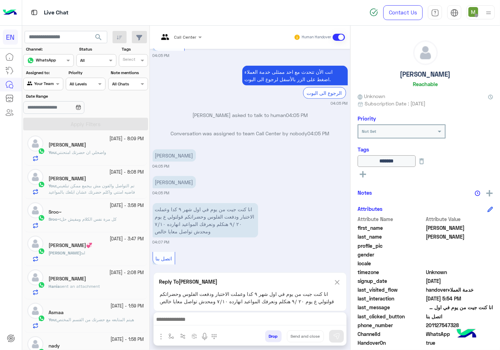
click at [88, 290] on p "Hania sent an attachment" at bounding box center [73, 286] width 51 height 6
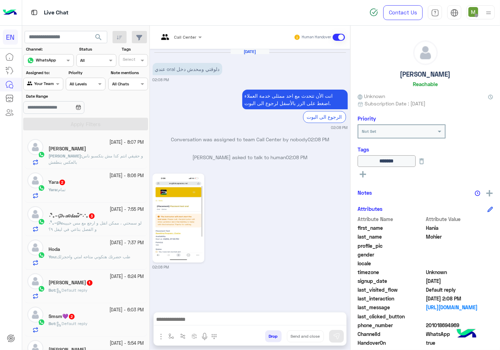
scroll to position [39, 0]
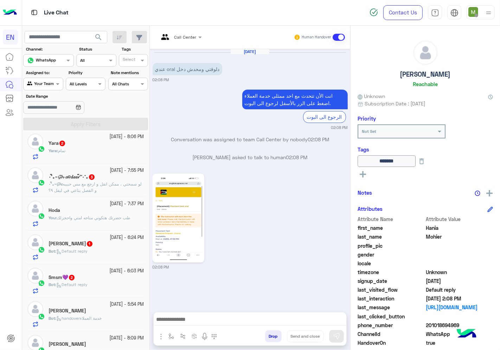
click at [88, 285] on span "Default reply" at bounding box center [71, 284] width 31 height 5
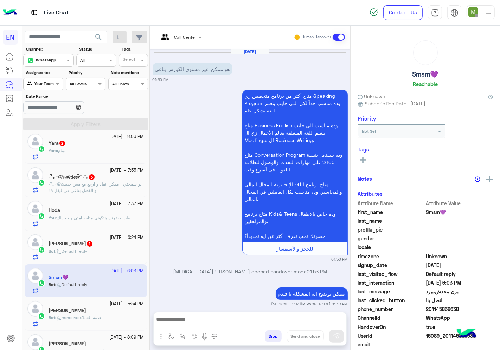
scroll to position [482, 0]
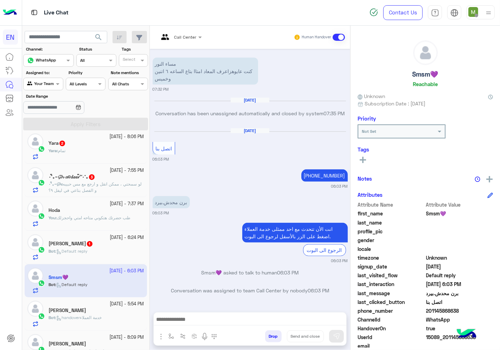
click at [91, 149] on div "Yara : تمام" at bounding box center [96, 154] width 96 height 12
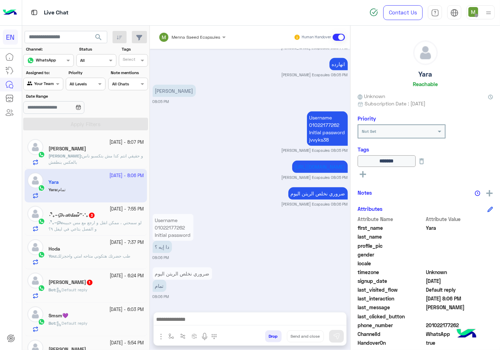
click at [107, 223] on span "لو سمحتي ، ممكن انقل و ارجع مع مس حبيبه و الفصل بتاعي في ليفل ٩؟" at bounding box center [94, 226] width 93 height 12
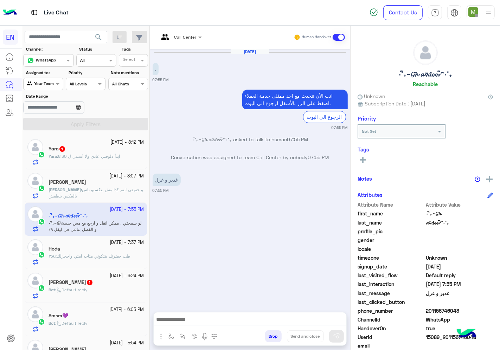
click at [447, 311] on span "201156746048" at bounding box center [459, 310] width 67 height 7
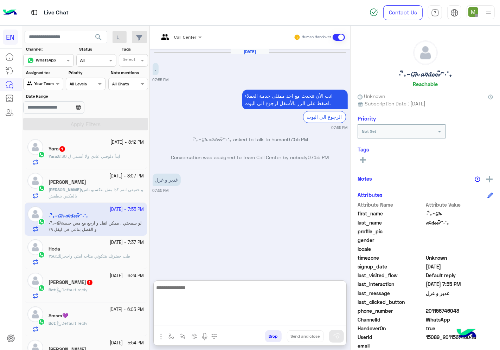
click at [268, 316] on textarea at bounding box center [250, 304] width 193 height 42
type textarea "**********"
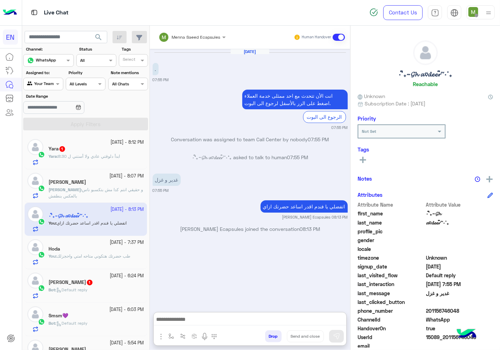
click at [98, 156] on span "ابدأ دلوقتي عادي ولا أستني ل 8:30" at bounding box center [89, 156] width 62 height 5
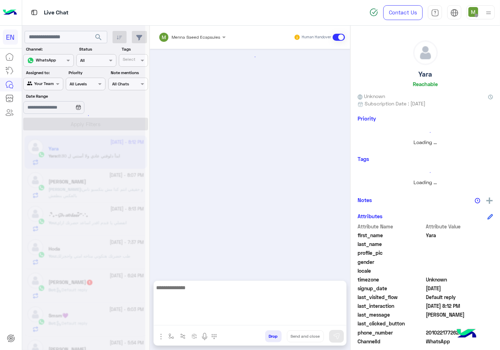
click at [233, 315] on textarea at bounding box center [250, 304] width 193 height 42
type textarea "*********"
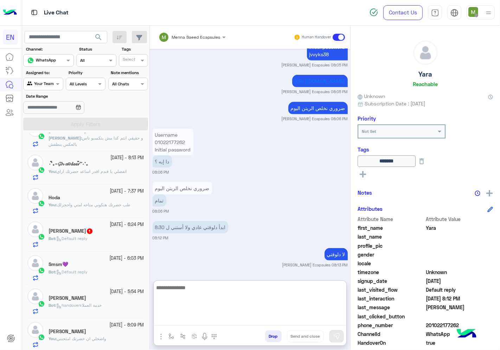
scroll to position [78, 0]
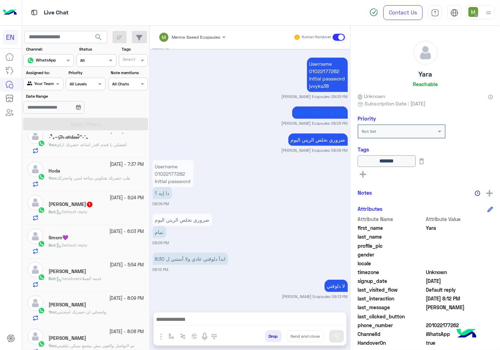
click at [94, 279] on span "handoverخدمة العملاء" at bounding box center [78, 278] width 45 height 5
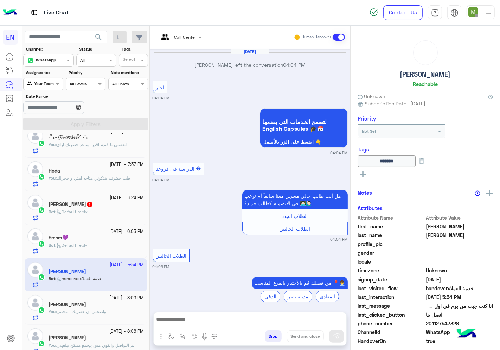
scroll to position [455, 0]
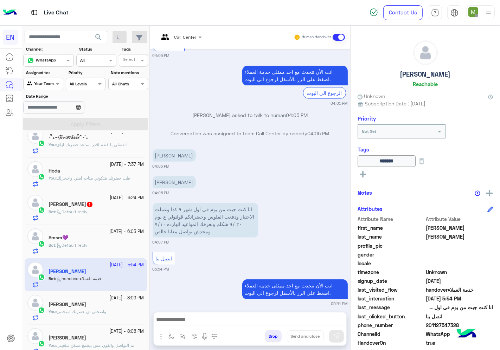
click at [442, 324] on span "201127547328" at bounding box center [459, 325] width 67 height 7
click at [88, 248] on span "Default reply" at bounding box center [71, 244] width 31 height 5
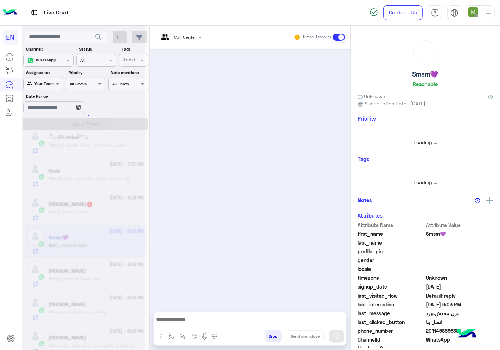
scroll to position [482, 0]
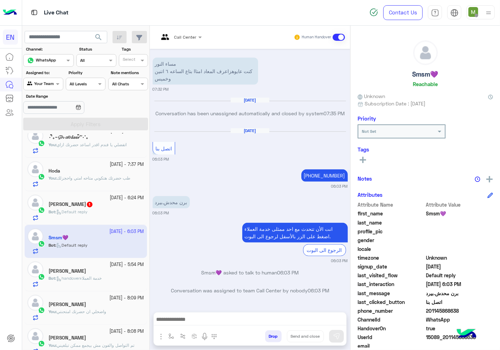
click at [429, 308] on span "201145868638" at bounding box center [459, 310] width 67 height 7
click at [364, 159] on icon at bounding box center [363, 160] width 6 height 6
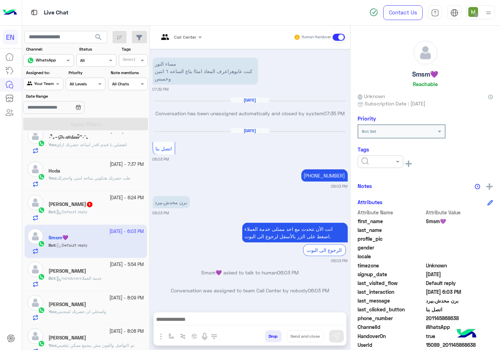
click at [371, 160] on input "text" at bounding box center [371, 161] width 21 height 6
click at [373, 177] on span "Solved" at bounding box center [369, 179] width 16 height 6
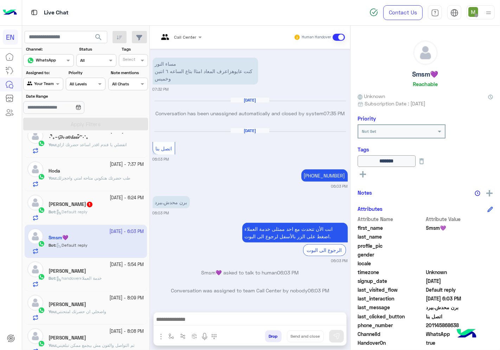
click at [103, 211] on div "Bot : Default reply" at bounding box center [96, 215] width 96 height 12
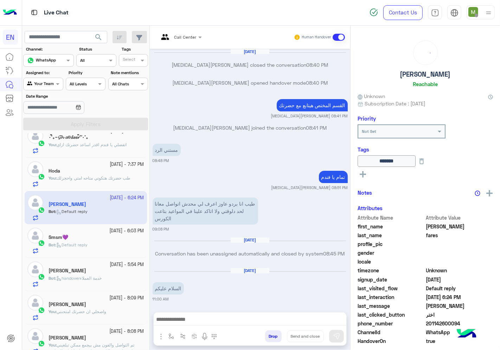
scroll to position [727, 0]
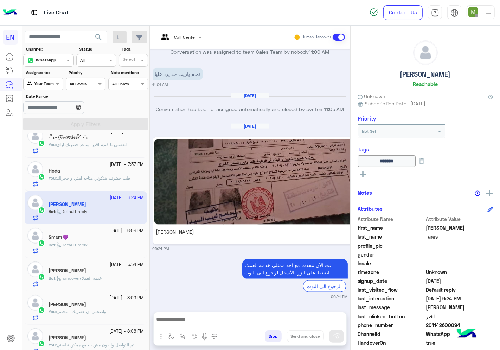
click at [450, 324] on span "201142600094" at bounding box center [459, 325] width 67 height 7
click at [295, 169] on img at bounding box center [269, 181] width 230 height 85
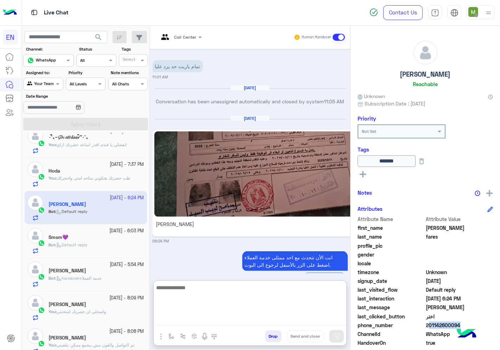
click at [304, 317] on textarea at bounding box center [250, 304] width 193 height 42
type textarea "**********"
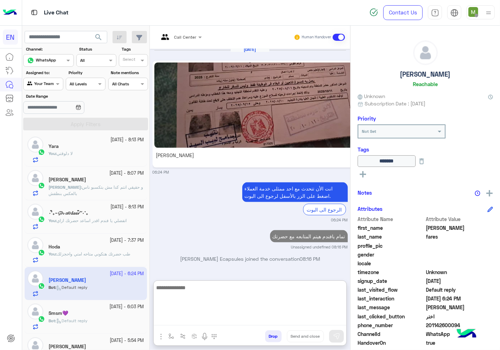
scroll to position [0, 0]
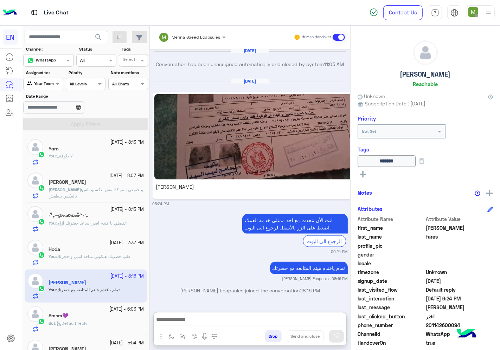
click at [96, 193] on p "[PERSON_NAME] : و حقيقي انتم كدا مش بتكسبو ناس بالعكس بنطفش" at bounding box center [96, 193] width 96 height 13
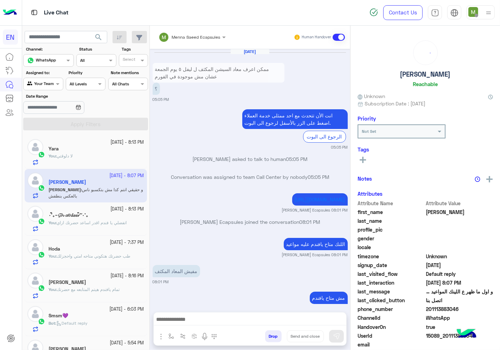
scroll to position [366, 0]
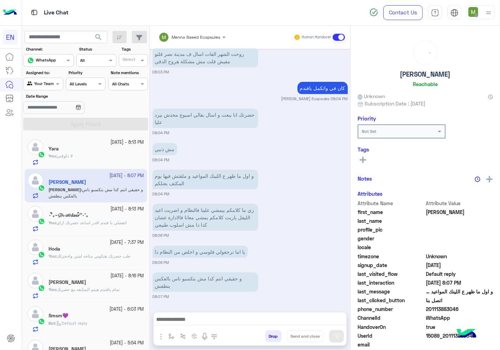
click at [440, 308] on span "201113883046" at bounding box center [459, 308] width 67 height 7
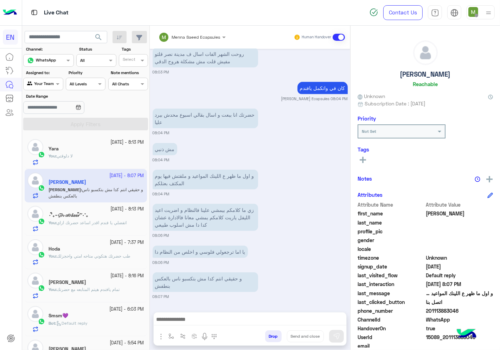
click at [440, 308] on span "201113883046" at bounding box center [459, 310] width 67 height 7
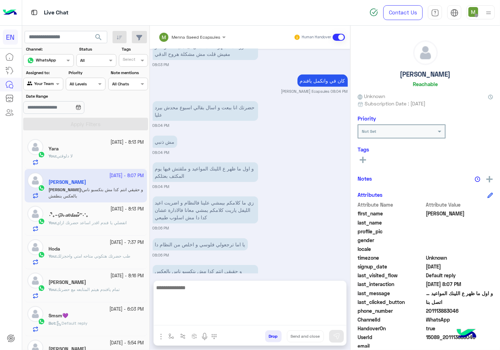
click at [294, 316] on textarea at bounding box center [250, 304] width 193 height 42
type textarea "*"
type textarea "**********"
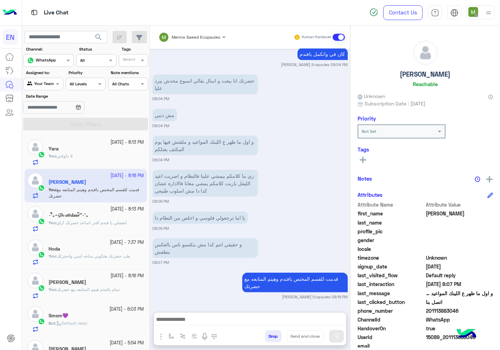
click at [49, 89] on div "Agent Filter Your Team" at bounding box center [43, 84] width 40 height 13
click at [49, 112] on b "Unassigned" at bounding box center [47, 111] width 27 height 6
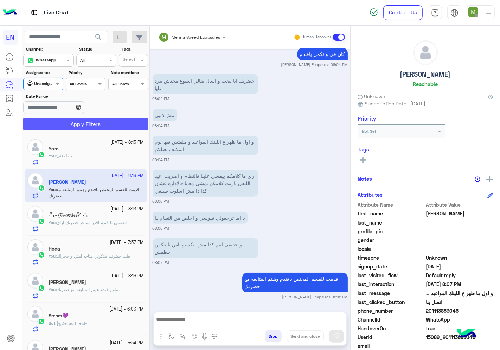
click at [72, 128] on button "Apply Filters" at bounding box center [85, 124] width 125 height 13
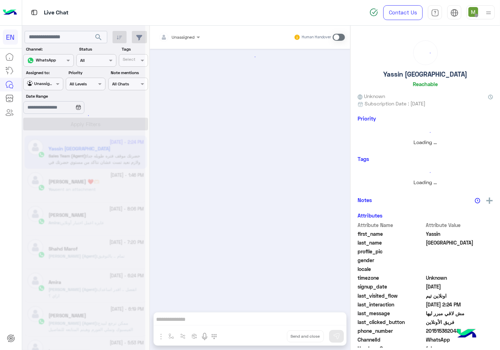
scroll to position [321, 0]
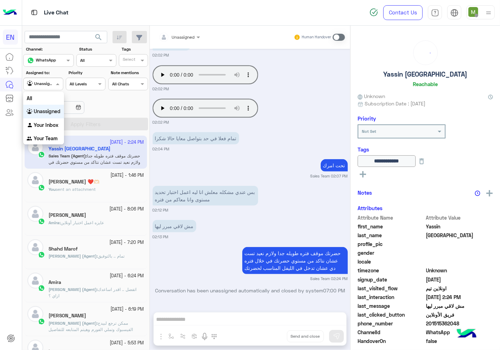
click at [50, 81] on div at bounding box center [43, 83] width 39 height 7
click at [48, 127] on b "Your Inbox" at bounding box center [46, 125] width 25 height 6
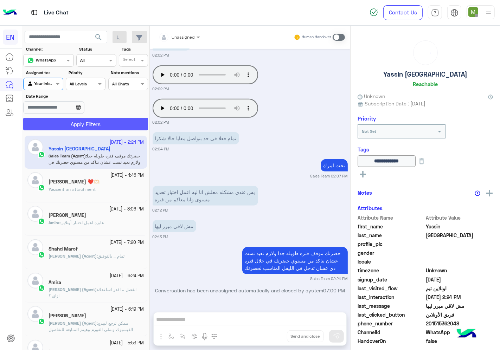
click at [74, 119] on button "Apply Filters" at bounding box center [85, 124] width 125 height 13
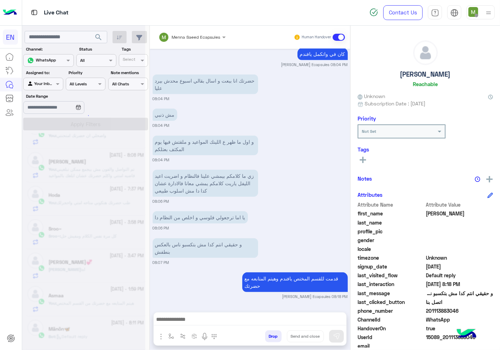
scroll to position [4, 0]
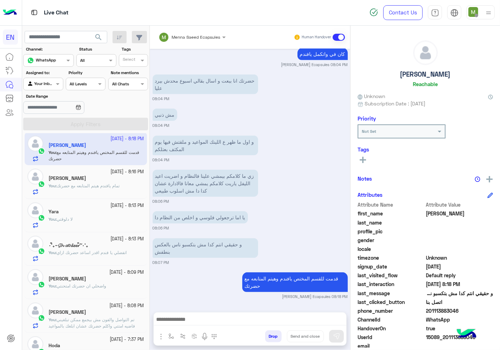
click at [43, 85] on input "text" at bounding box center [35, 83] width 16 height 6
drag, startPoint x: 52, startPoint y: 138, endPoint x: 74, endPoint y: 125, distance: 25.5
click at [53, 138] on b "Your Team" at bounding box center [46, 138] width 24 height 6
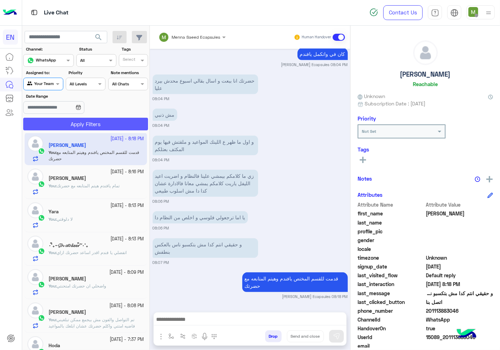
click at [76, 124] on button "Apply Filters" at bounding box center [85, 124] width 125 height 13
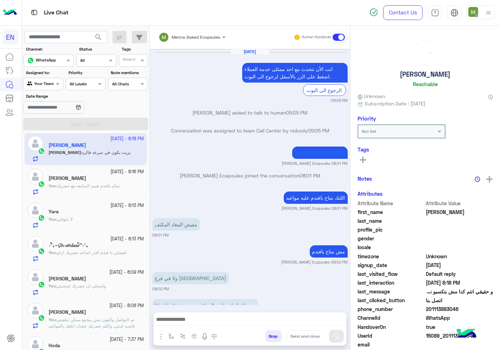
scroll to position [381, 0]
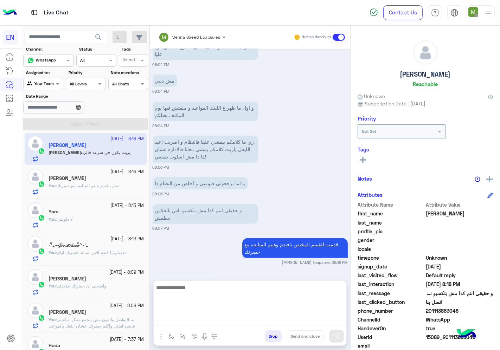
click at [205, 318] on textarea at bounding box center [250, 304] width 193 height 42
type textarea "****"
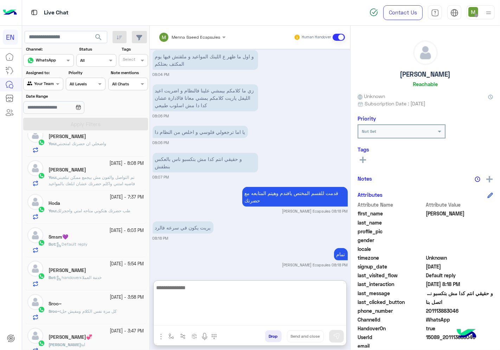
scroll to position [160, 0]
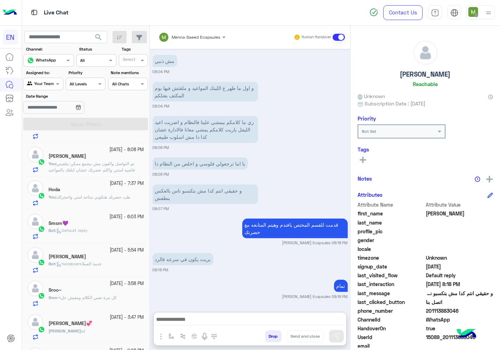
click at [78, 324] on h5 "[PERSON_NAME]💞" at bounding box center [70, 324] width 44 height 6
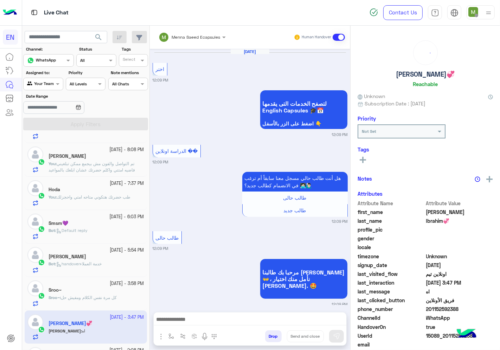
scroll to position [496, 0]
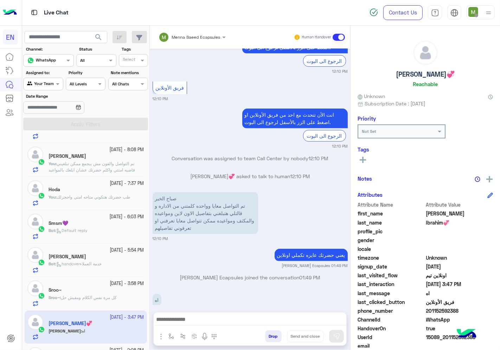
click at [433, 308] on span "201152592388" at bounding box center [459, 310] width 67 height 7
click at [435, 308] on span "201152592388" at bounding box center [459, 310] width 67 height 7
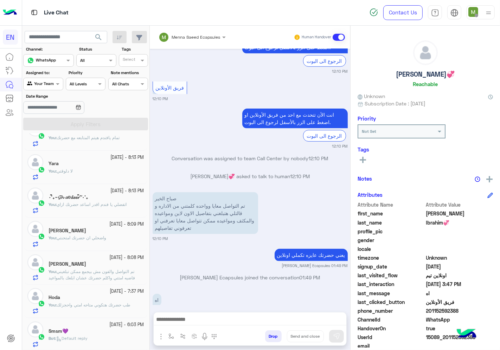
scroll to position [0, 0]
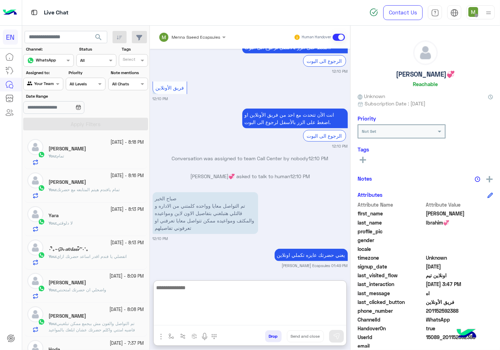
click at [285, 321] on textarea at bounding box center [250, 304] width 193 height 42
type textarea "**********"
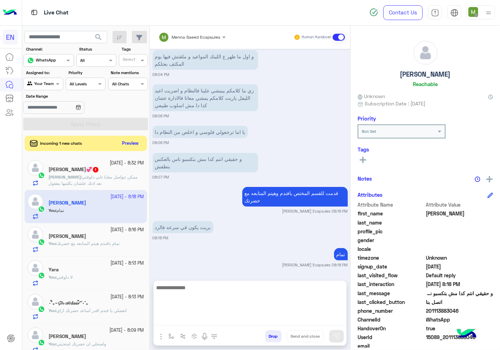
scroll to position [342, 0]
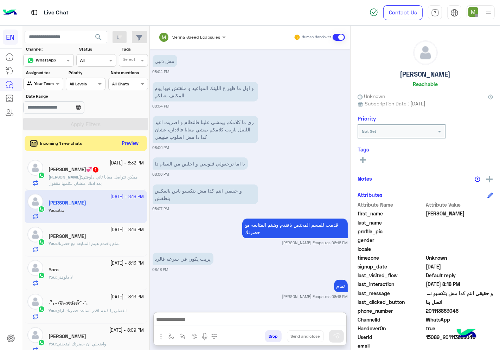
click at [110, 173] on div "[PERSON_NAME]💞 1" at bounding box center [96, 170] width 96 height 7
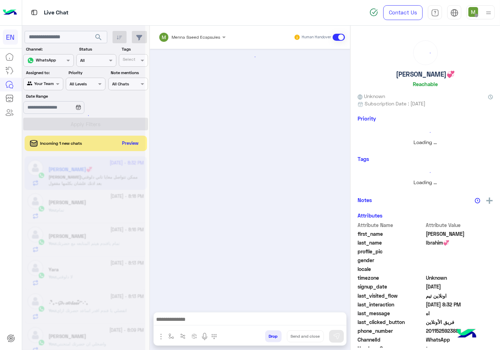
click at [134, 144] on div at bounding box center [83, 178] width 123 height 350
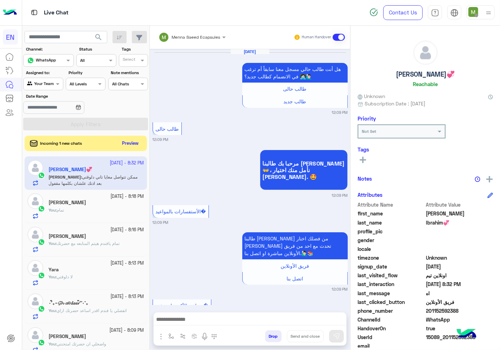
scroll to position [489, 0]
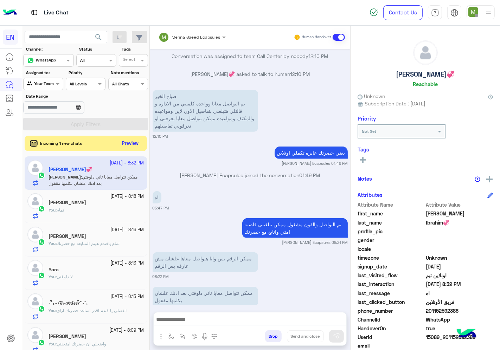
click at [220, 313] on div at bounding box center [250, 321] width 193 height 18
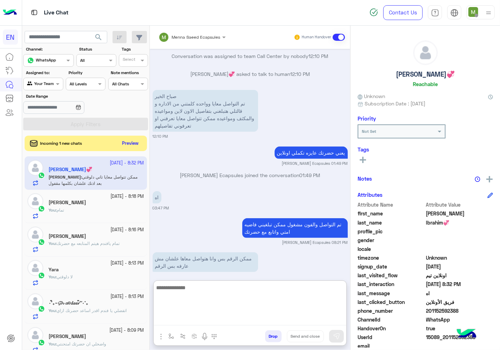
click at [220, 319] on textarea at bounding box center [250, 304] width 193 height 42
type textarea "**********"
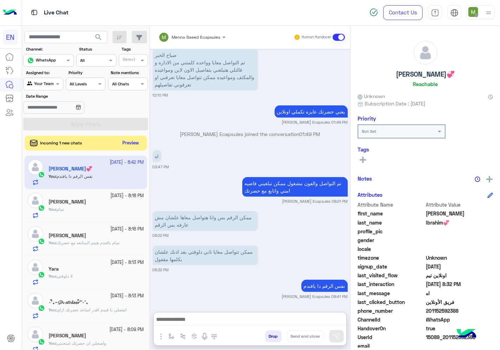
click at [132, 143] on button "Preview" at bounding box center [131, 142] width 22 height 9
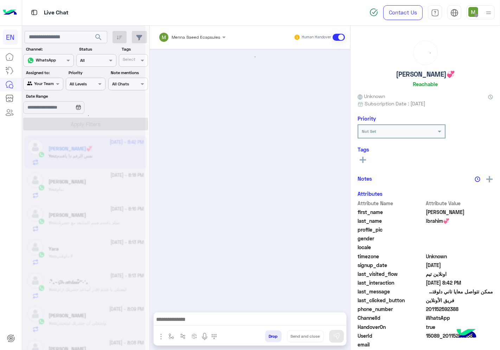
scroll to position [457, 0]
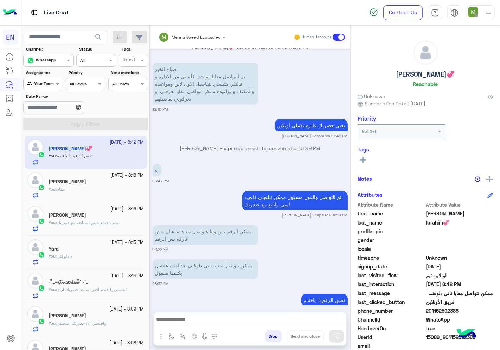
click at [48, 83] on div at bounding box center [43, 83] width 39 height 7
click at [51, 111] on b "Unassigned" at bounding box center [47, 111] width 27 height 6
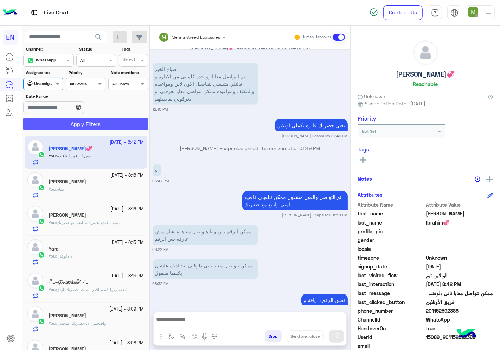
click at [64, 126] on button "Apply Filters" at bounding box center [85, 124] width 125 height 13
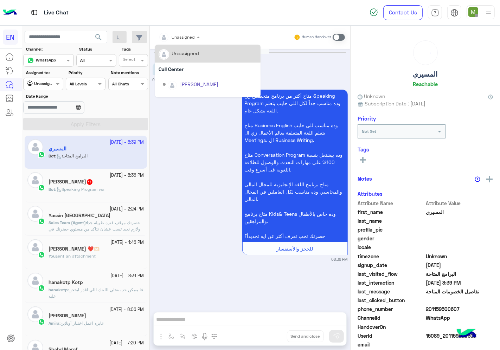
click at [180, 40] on div "Unassigned" at bounding box center [183, 37] width 23 height 6
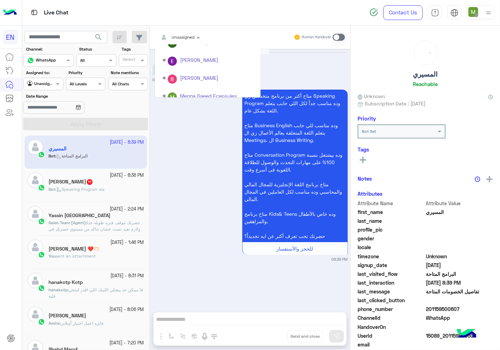
scroll to position [116, 0]
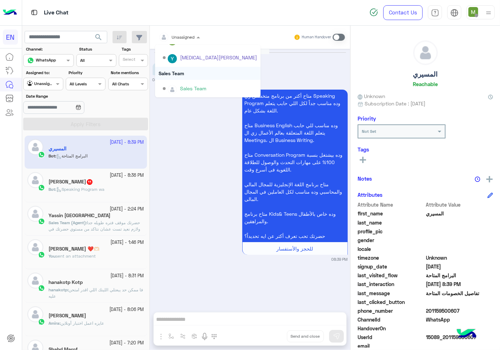
click at [175, 73] on div "Sales Team" at bounding box center [207, 73] width 105 height 13
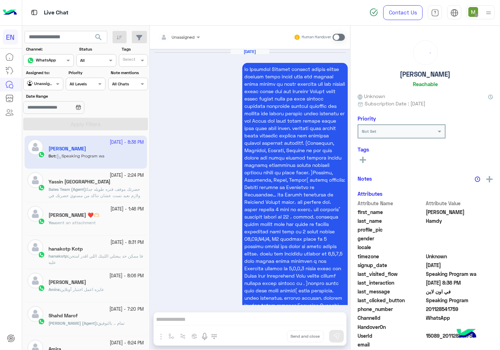
scroll to position [1284, 0]
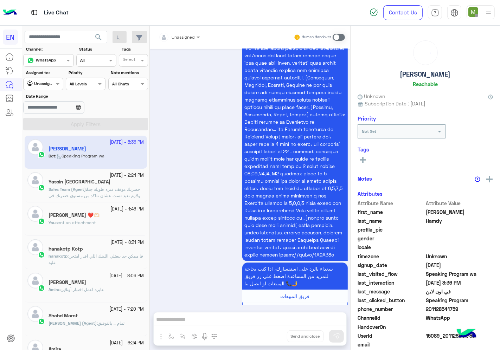
click at [191, 37] on div at bounding box center [179, 36] width 48 height 7
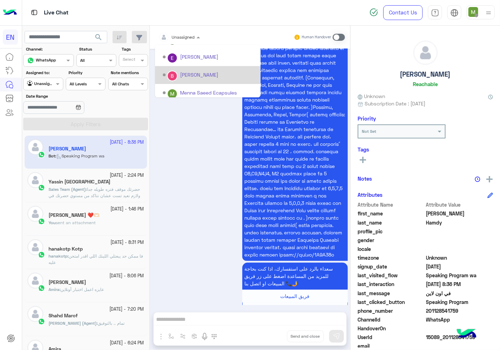
scroll to position [116, 0]
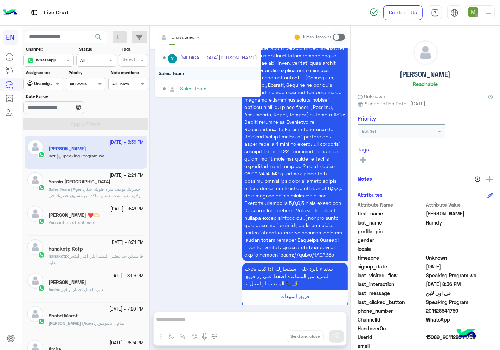
click at [173, 72] on div "Sales Team" at bounding box center [207, 73] width 105 height 13
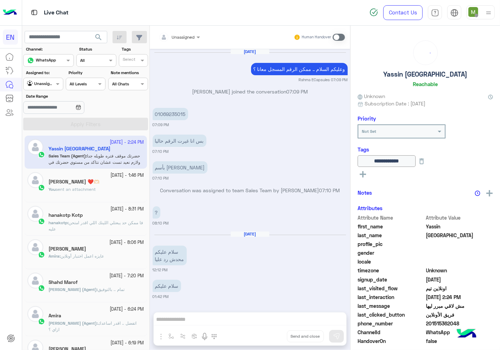
scroll to position [321, 0]
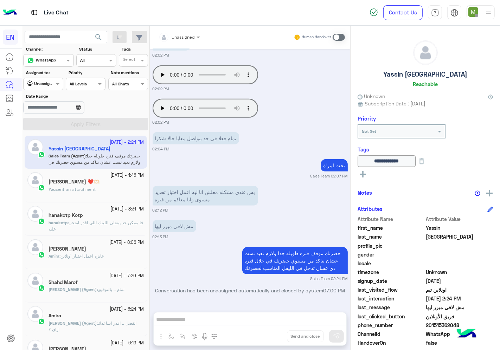
click at [53, 86] on div at bounding box center [43, 83] width 39 height 7
click at [47, 122] on b "Your Inbox" at bounding box center [46, 125] width 25 height 6
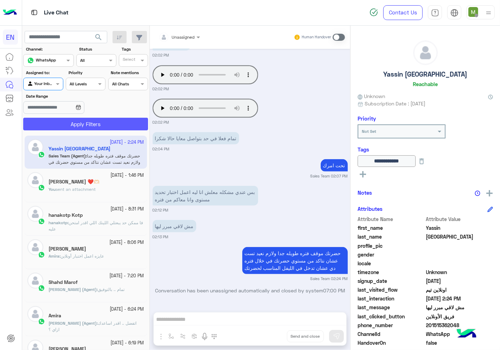
click at [67, 126] on button "Apply Filters" at bounding box center [85, 124] width 125 height 13
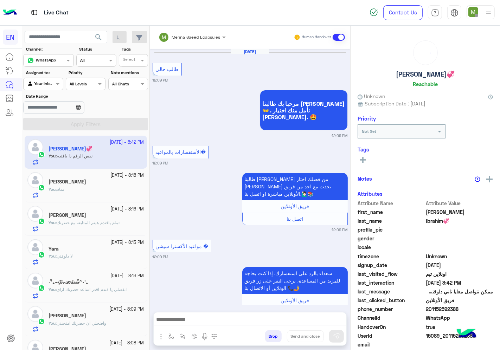
scroll to position [457, 0]
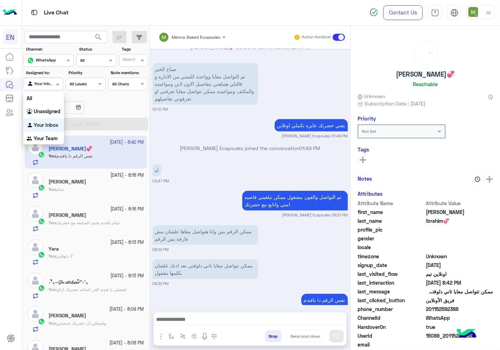
click at [50, 86] on div at bounding box center [43, 83] width 39 height 7
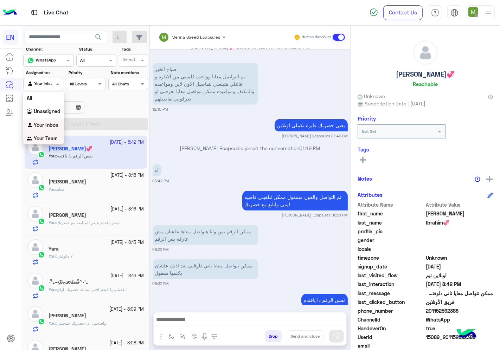
click at [49, 137] on b "Your Team" at bounding box center [46, 138] width 24 height 6
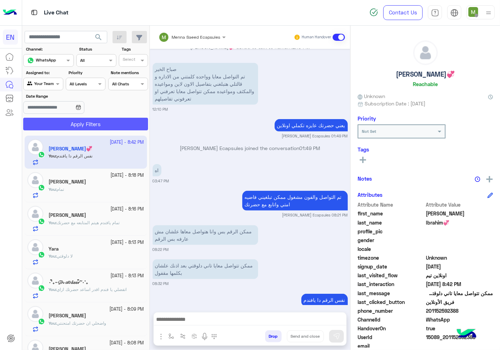
click at [71, 127] on button "Apply Filters" at bounding box center [85, 124] width 125 height 13
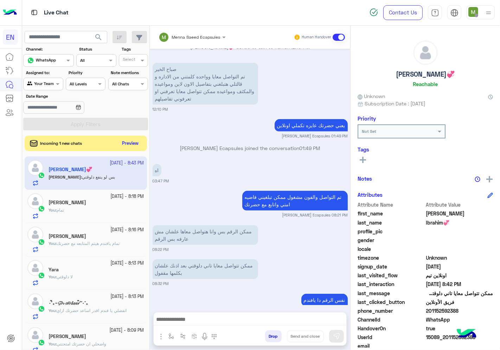
scroll to position [510, 0]
